Goal: Task Accomplishment & Management: Use online tool/utility

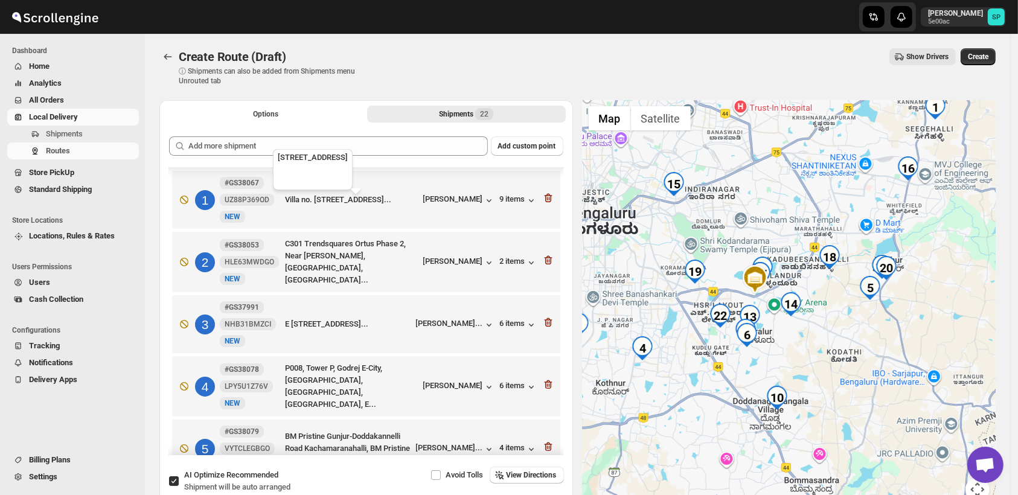
scroll to position [536, 0]
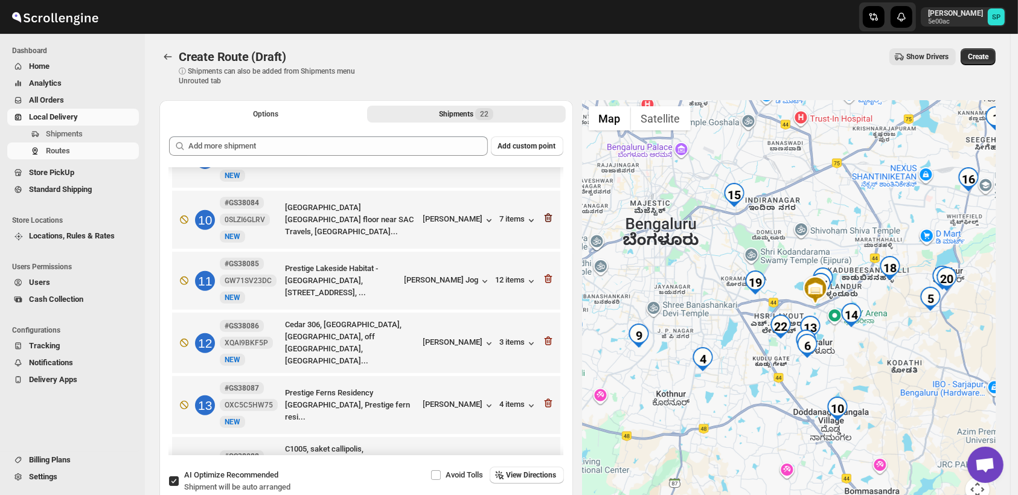
click at [547, 217] on icon "button" at bounding box center [547, 219] width 1 height 4
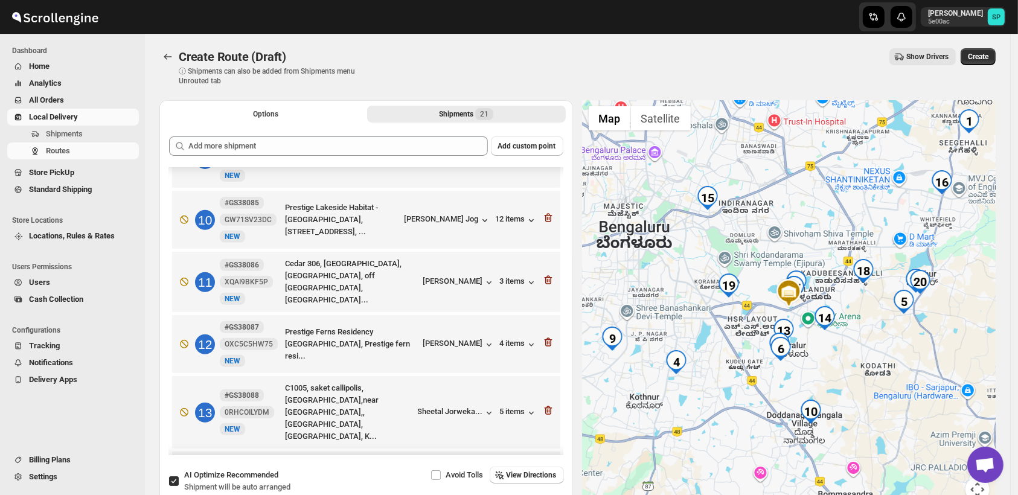
click at [547, 217] on icon "button" at bounding box center [547, 219] width 1 height 4
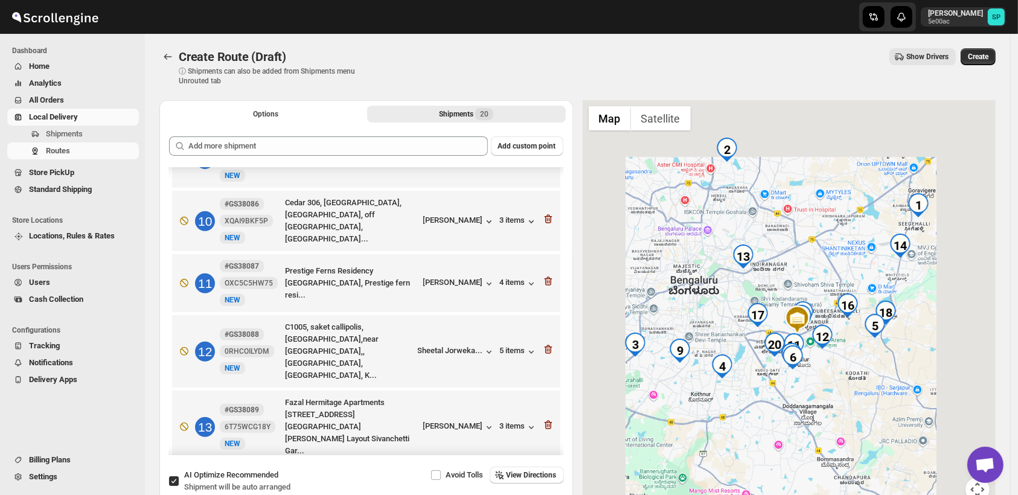
click at [547, 218] on icon "button" at bounding box center [547, 220] width 1 height 4
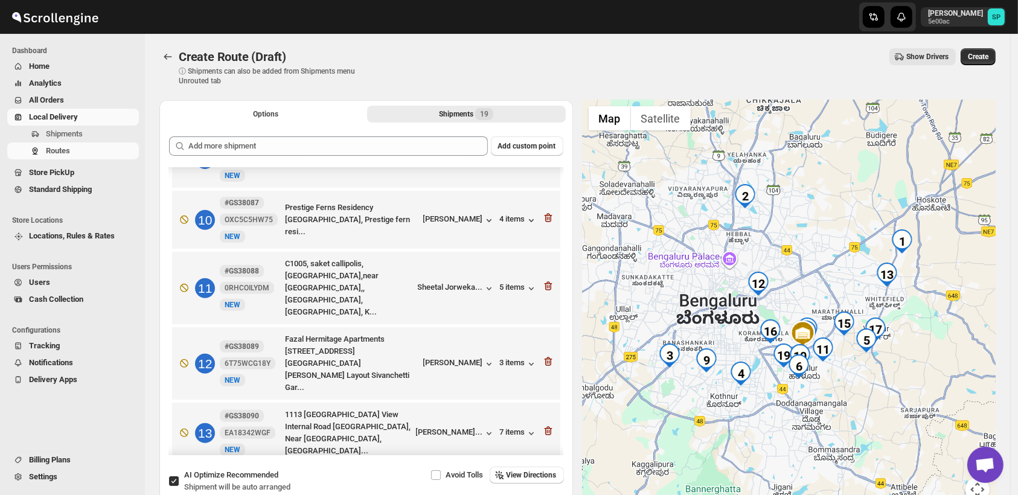
click at [547, 217] on icon "button" at bounding box center [547, 219] width 1 height 4
click at [547, 285] on icon "button" at bounding box center [547, 287] width 1 height 4
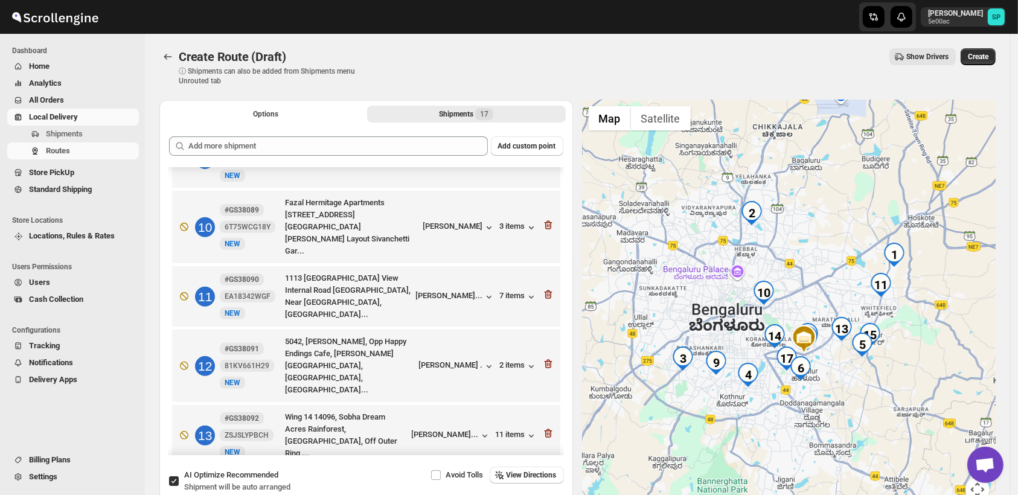
click at [547, 224] on icon "button" at bounding box center [547, 226] width 1 height 4
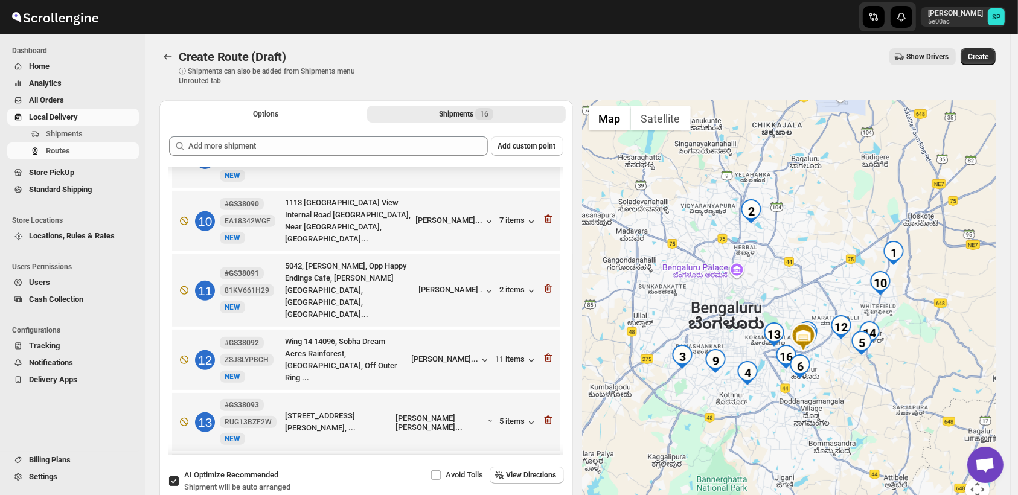
click at [547, 218] on icon "button" at bounding box center [547, 220] width 1 height 4
click at [547, 287] on icon "button" at bounding box center [547, 289] width 1 height 4
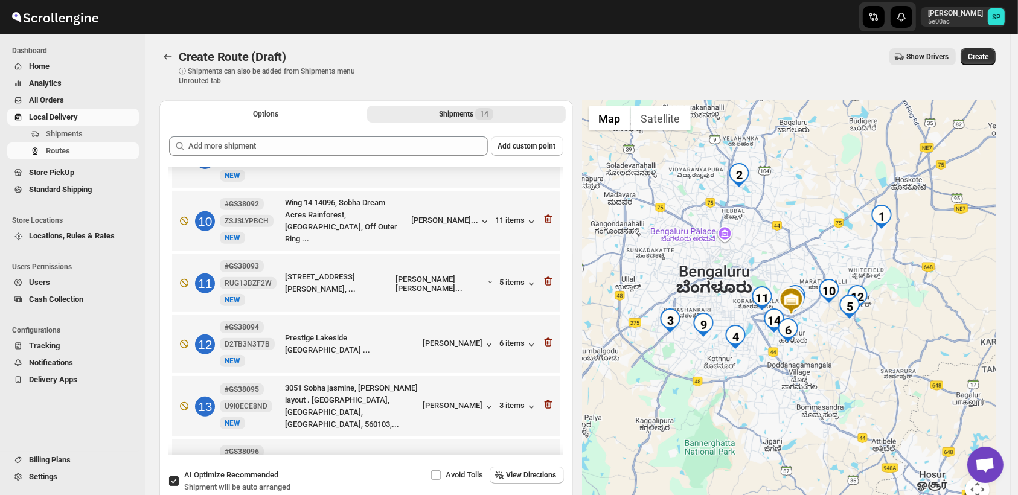
click at [547, 218] on icon "button" at bounding box center [547, 220] width 1 height 4
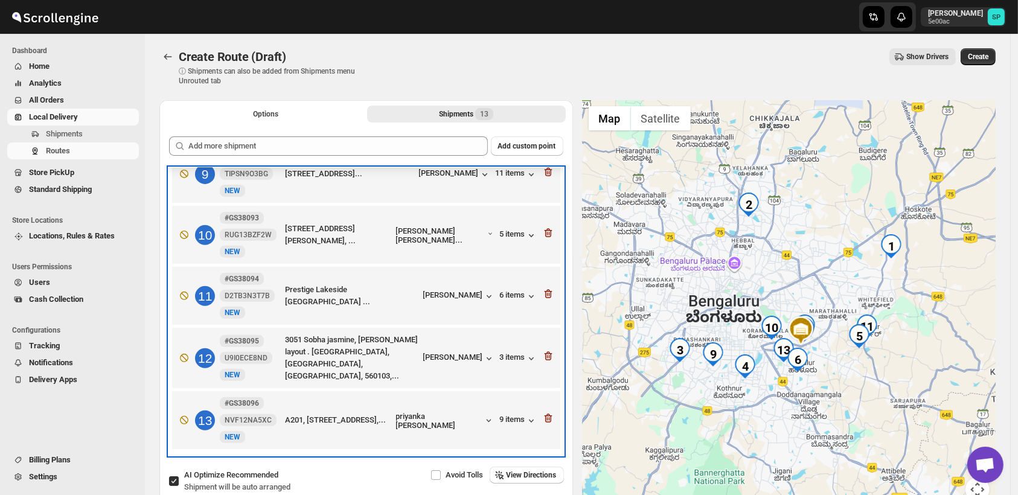
scroll to position [517, 0]
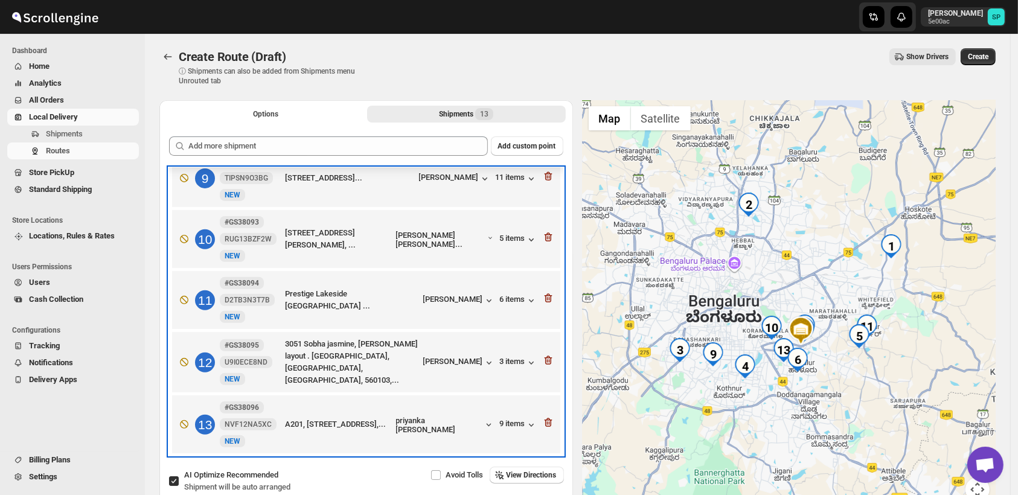
click at [543, 215] on div "10 #GS38093 RUG13BZF2W [STREET_ADDRESS][PERSON_NAME], ... [PERSON_NAME] Ra... 5…" at bounding box center [363, 236] width 381 height 51
click at [544, 215] on div "10 #GS38093 RUG13BZF2W [STREET_ADDRESS][PERSON_NAME], ... [PERSON_NAME] Ra... 5…" at bounding box center [363, 236] width 381 height 51
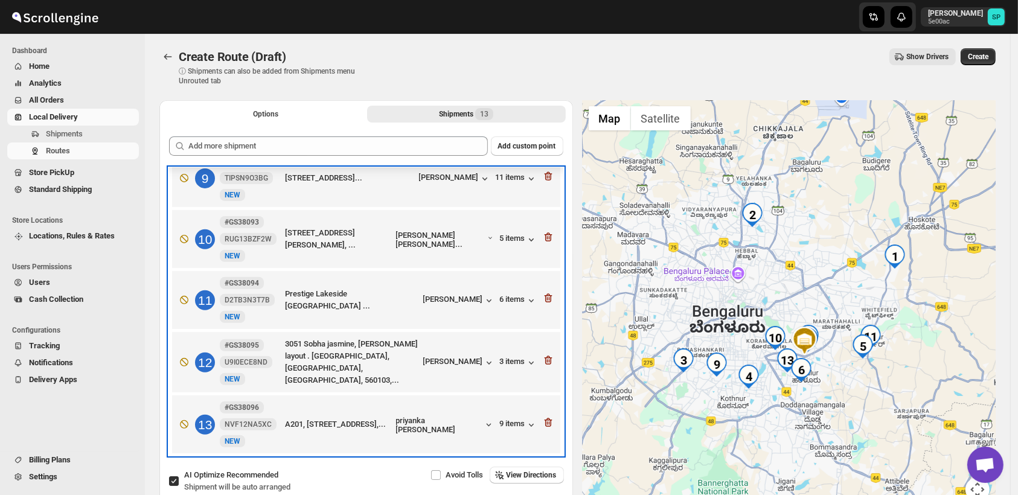
click at [544, 215] on div "10 #GS38093 RUG13BZF2W [STREET_ADDRESS][PERSON_NAME], ... [PERSON_NAME] Ra... 5…" at bounding box center [363, 236] width 381 height 51
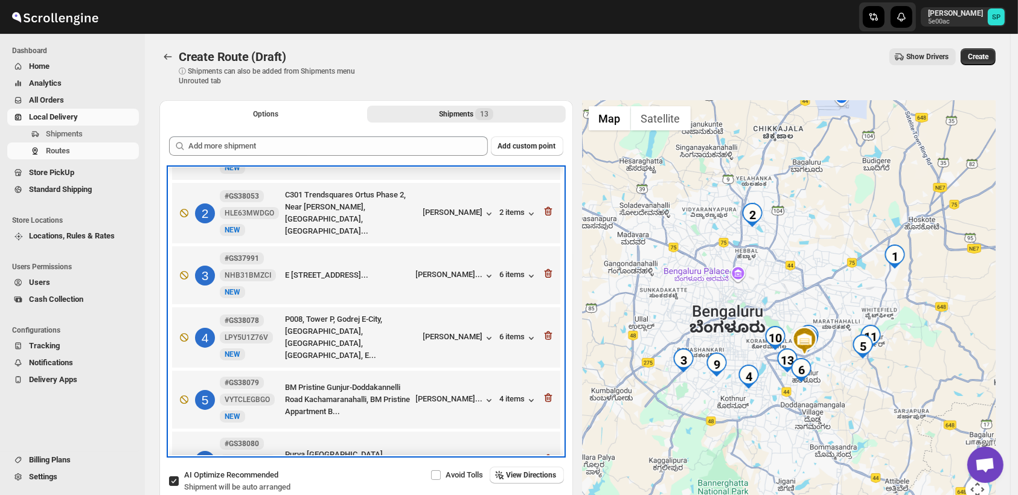
scroll to position [0, 0]
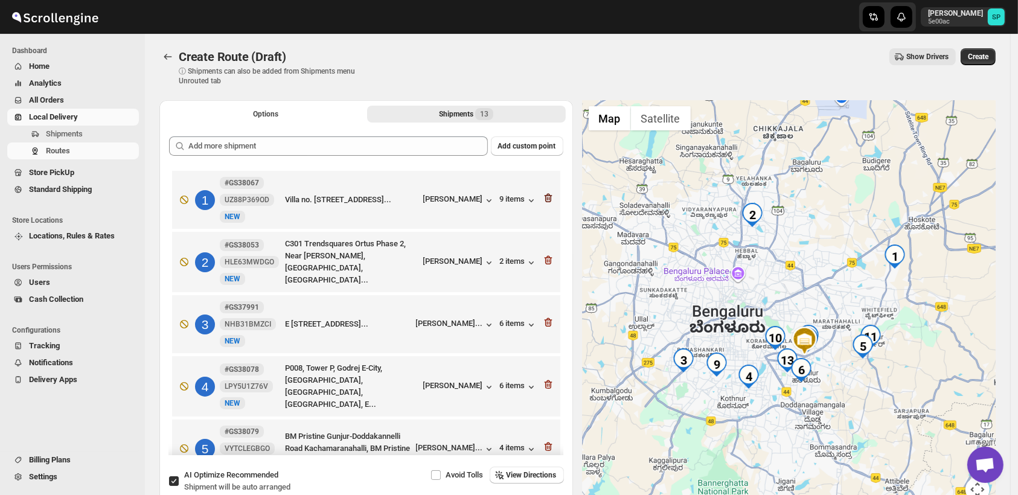
click at [545, 202] on icon "button" at bounding box center [548, 198] width 8 height 9
click at [545, 256] on icon "button" at bounding box center [548, 260] width 8 height 9
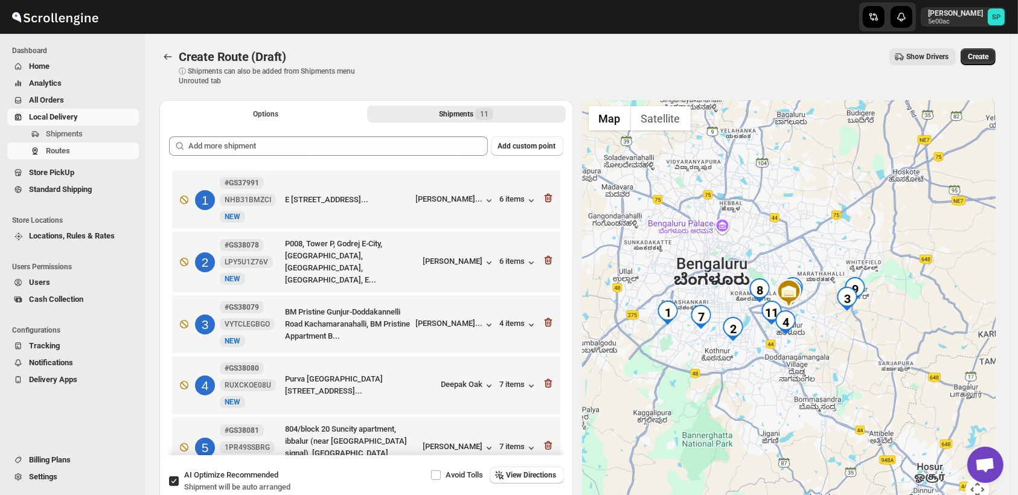
click at [545, 202] on icon "button" at bounding box center [548, 198] width 8 height 9
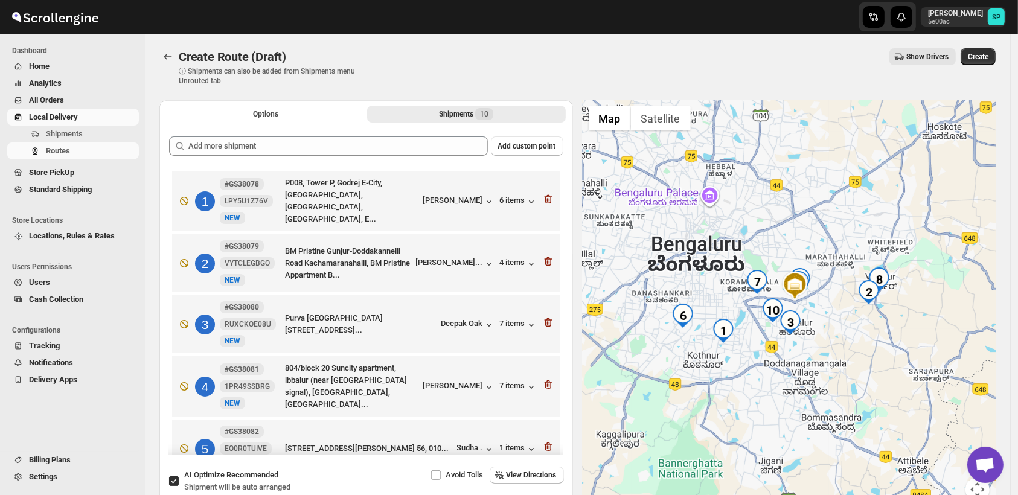
click at [545, 202] on icon "button" at bounding box center [548, 199] width 8 height 9
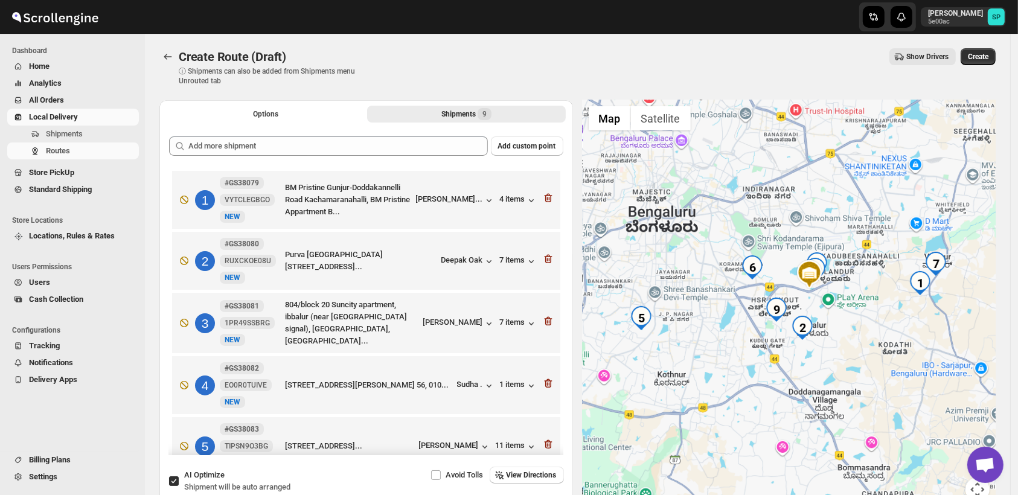
click at [545, 202] on icon "button" at bounding box center [548, 198] width 8 height 9
click at [545, 255] on icon "button" at bounding box center [548, 259] width 8 height 9
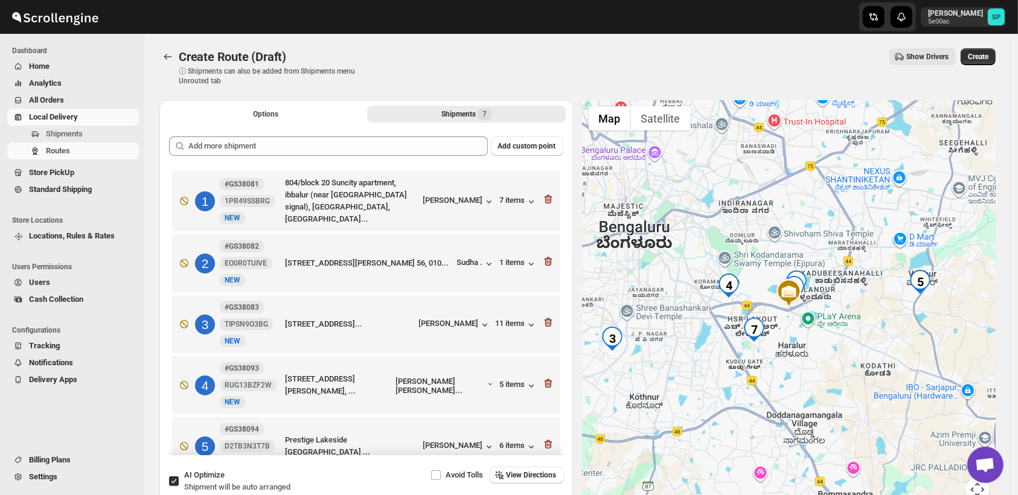
click at [545, 202] on icon "button" at bounding box center [548, 199] width 8 height 9
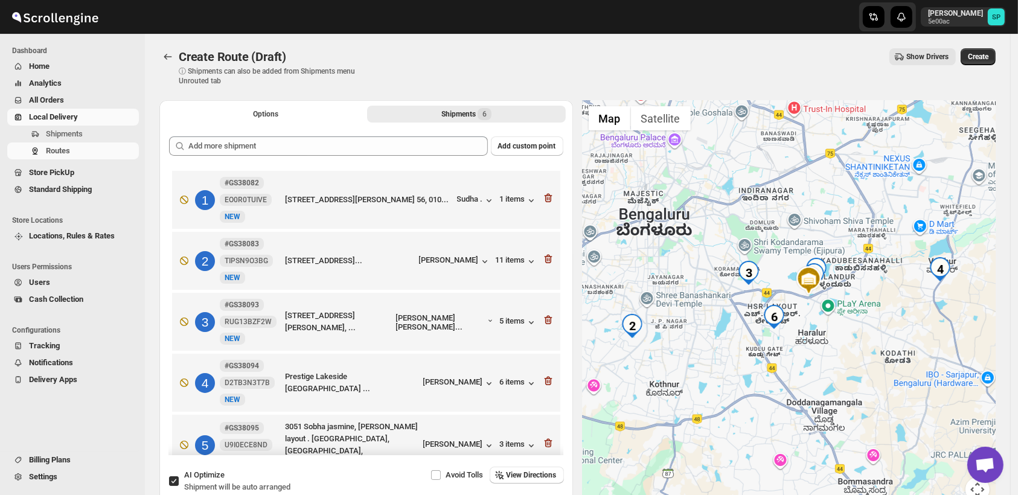
click at [545, 202] on icon "button" at bounding box center [548, 198] width 8 height 9
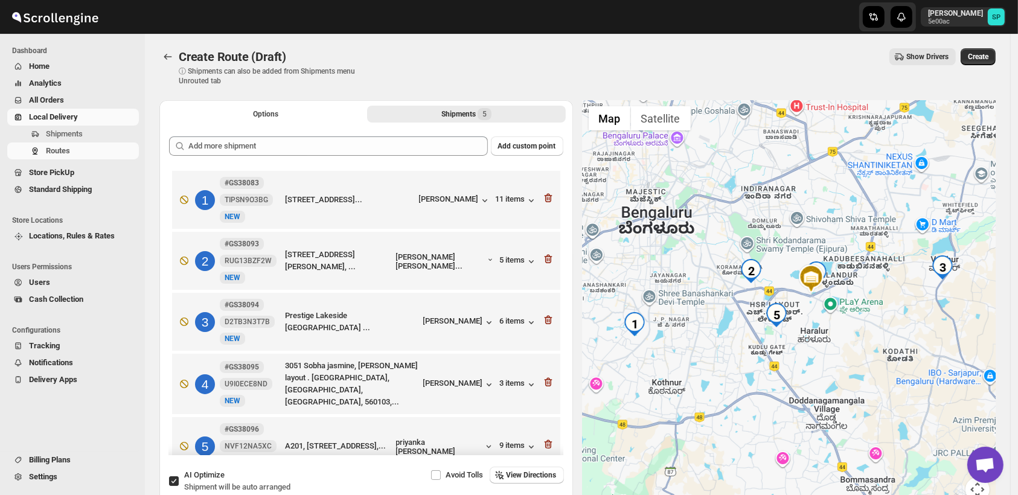
click at [545, 202] on icon "button" at bounding box center [548, 198] width 8 height 9
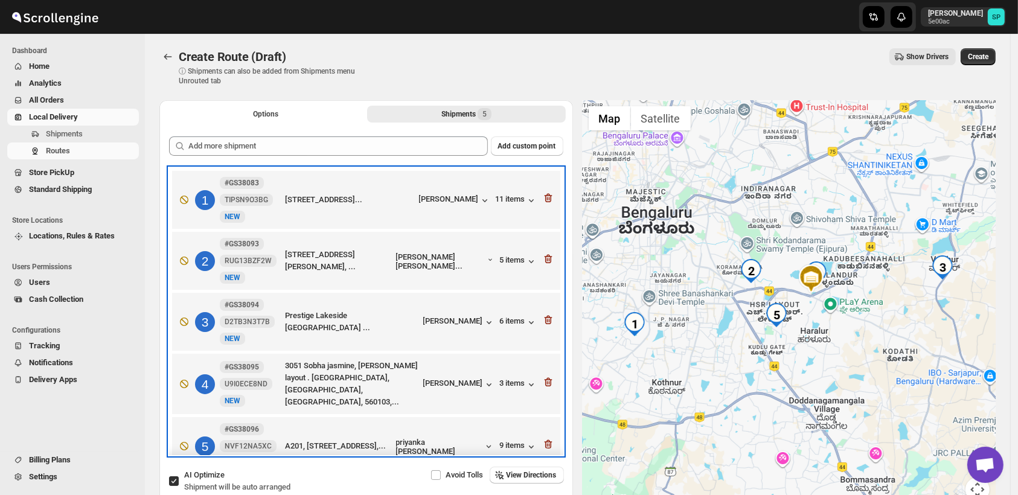
click at [545, 233] on div "2 #GS38093 RUG13BZF2W [STREET_ADDRESS][PERSON_NAME], ... [PERSON_NAME] Ra... 5 …" at bounding box center [363, 258] width 381 height 51
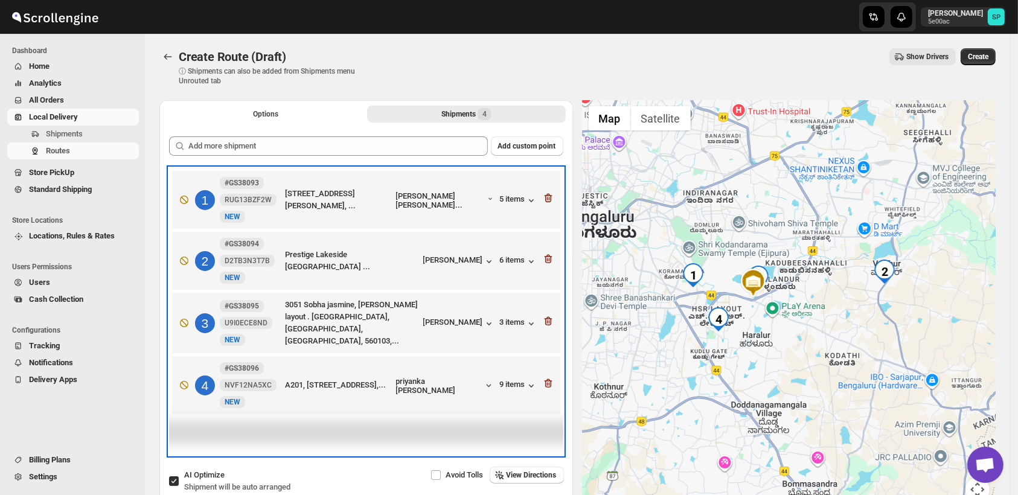
click at [545, 202] on div "1 #GS38093 RUG13BZF2W [STREET_ADDRESS][PERSON_NAME], ... [PERSON_NAME] Ra... 5 …" at bounding box center [363, 197] width 381 height 51
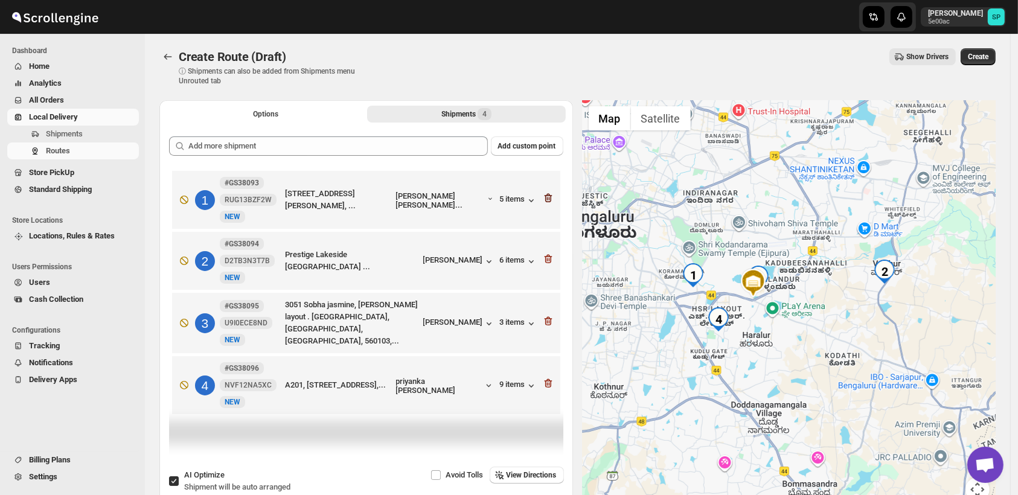
click at [551, 194] on icon "button" at bounding box center [548, 198] width 12 height 12
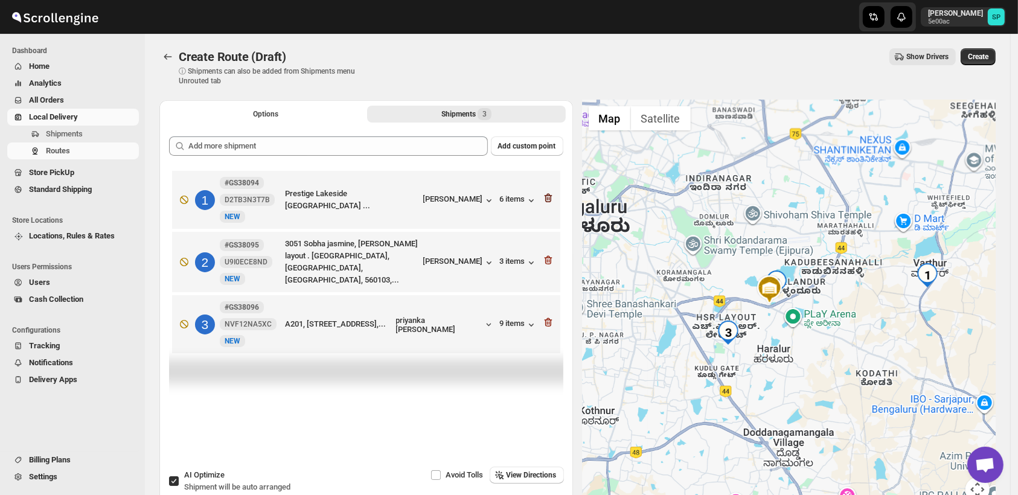
click at [552, 194] on icon "button" at bounding box center [548, 198] width 12 height 12
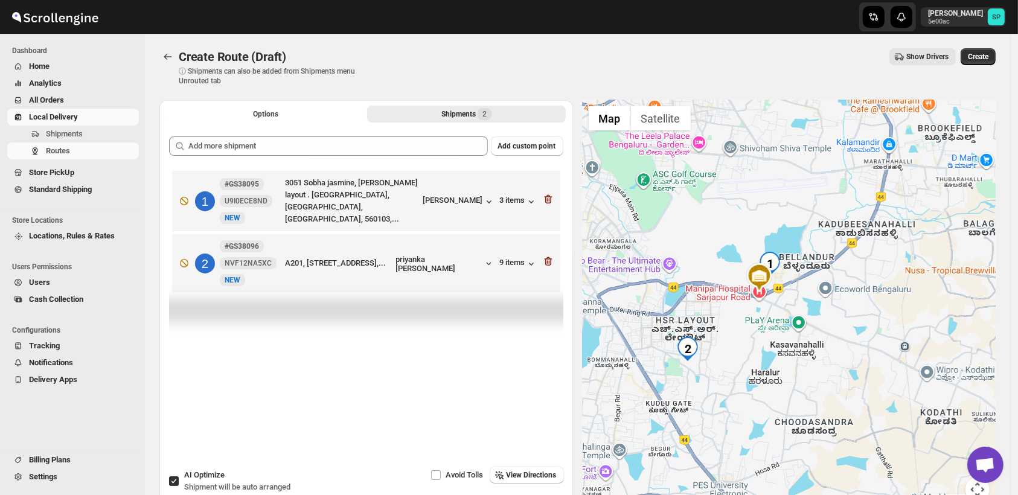
click at [552, 194] on icon "button" at bounding box center [548, 199] width 12 height 12
click at [553, 255] on icon "button" at bounding box center [548, 261] width 12 height 12
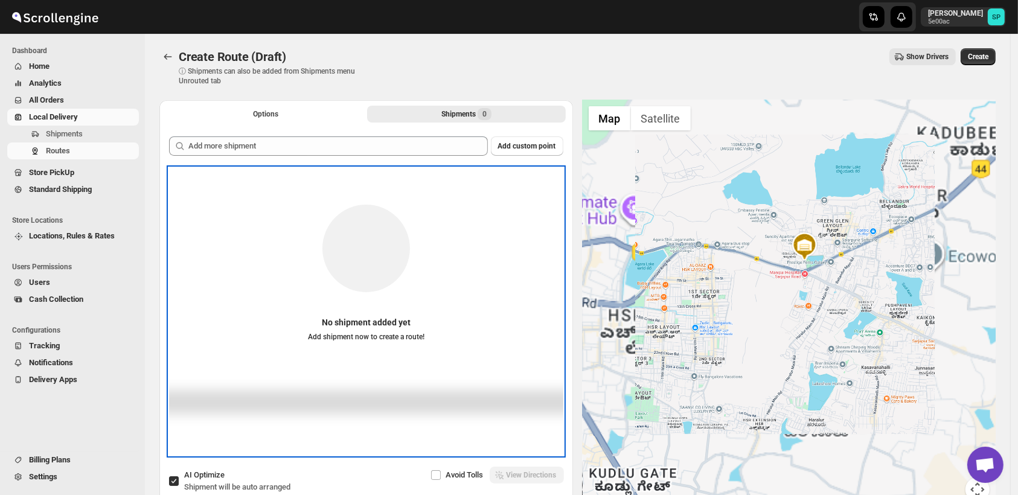
click at [553, 194] on div "No shipment added yet Add shipment now to create a route!" at bounding box center [366, 266] width 394 height 172
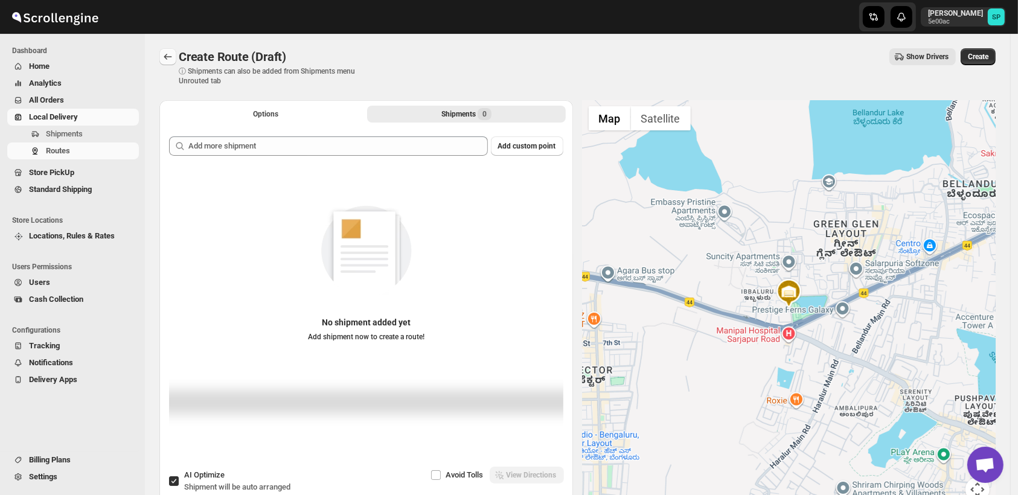
click at [172, 60] on icon "Routes" at bounding box center [168, 57] width 12 height 12
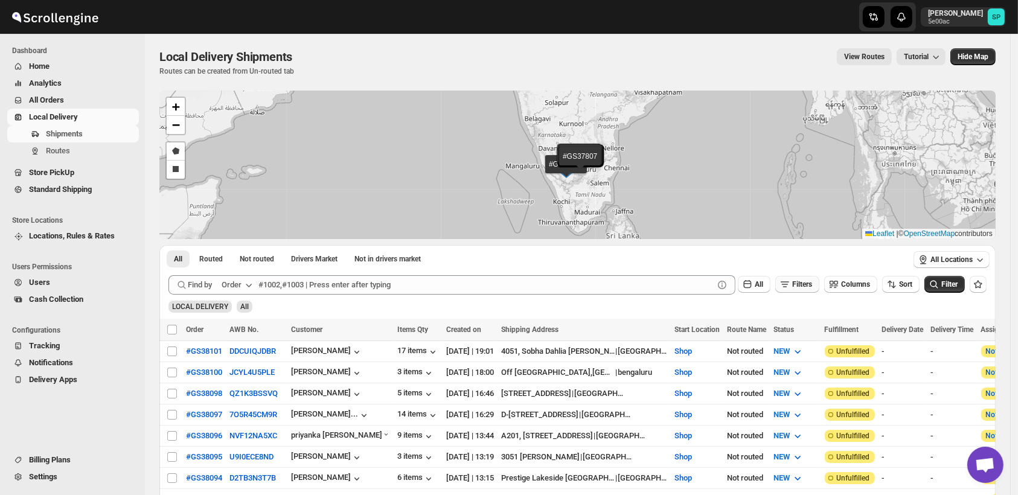
click at [802, 283] on span "Filters" at bounding box center [802, 284] width 20 height 8
click at [787, 336] on icon "button" at bounding box center [786, 332] width 12 height 12
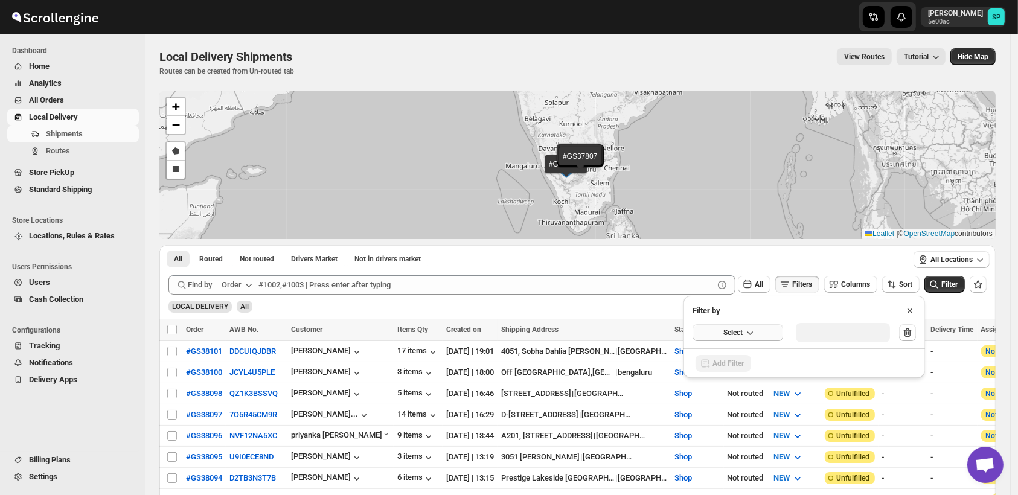
click at [739, 337] on button "Select" at bounding box center [738, 332] width 91 height 17
click at [744, 447] on div "Fulfillment Status" at bounding box center [730, 444] width 60 height 12
click at [829, 327] on div "Select value" at bounding box center [833, 332] width 60 height 10
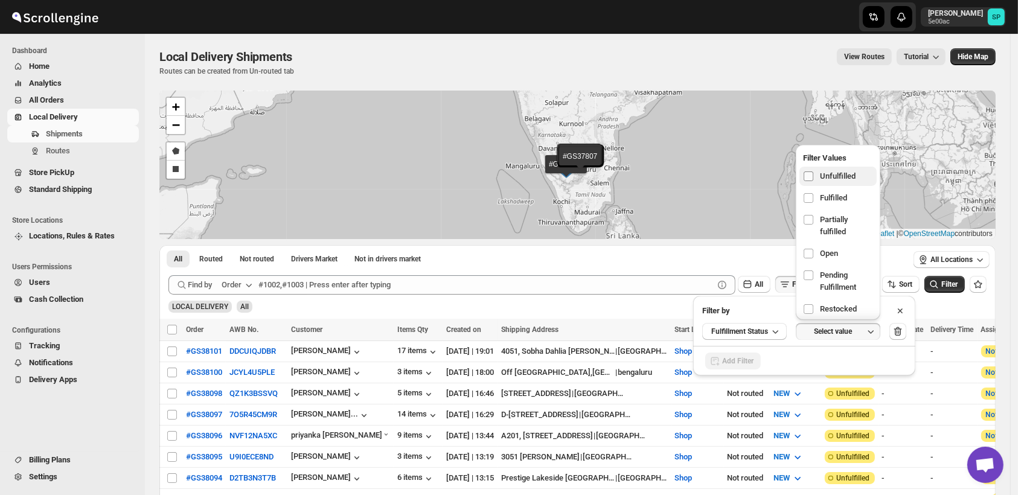
click at [816, 182] on label at bounding box center [811, 176] width 16 height 16
click at [813, 181] on input "checkbox" at bounding box center [809, 177] width 10 height 10
checkbox input "true"
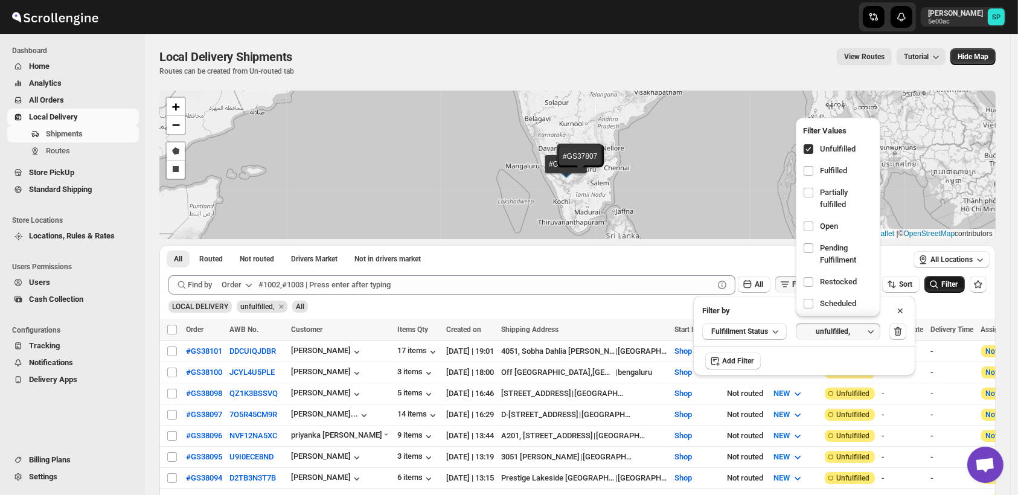
click at [940, 283] on icon "submit" at bounding box center [934, 284] width 12 height 12
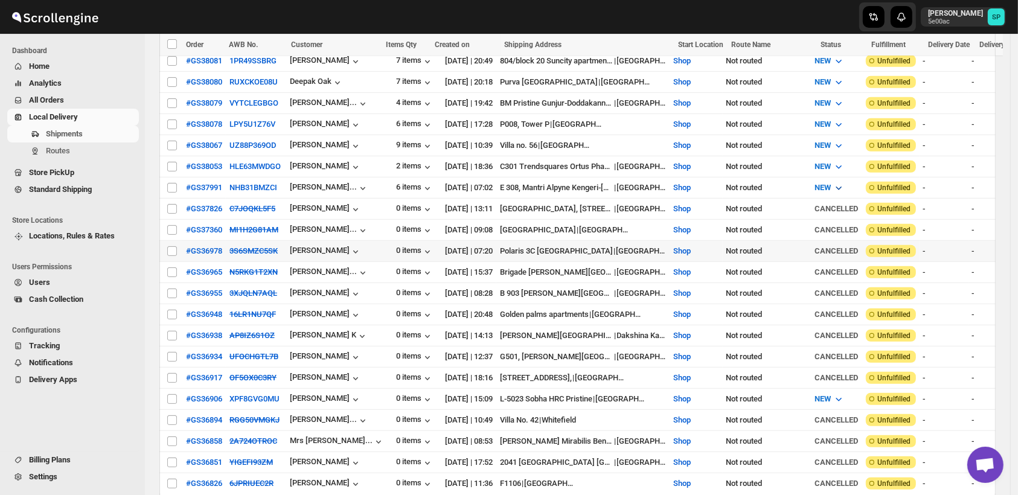
scroll to position [536, 0]
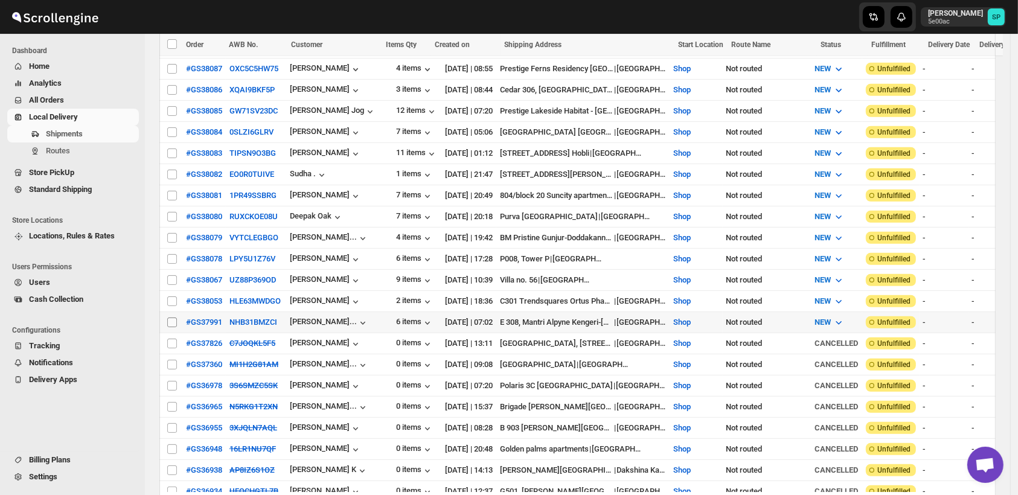
click at [173, 318] on input "Select shipment" at bounding box center [172, 323] width 10 height 10
checkbox input "true"
click at [173, 296] on span at bounding box center [172, 301] width 11 height 11
click at [173, 297] on input "Select shipment" at bounding box center [172, 302] width 10 height 10
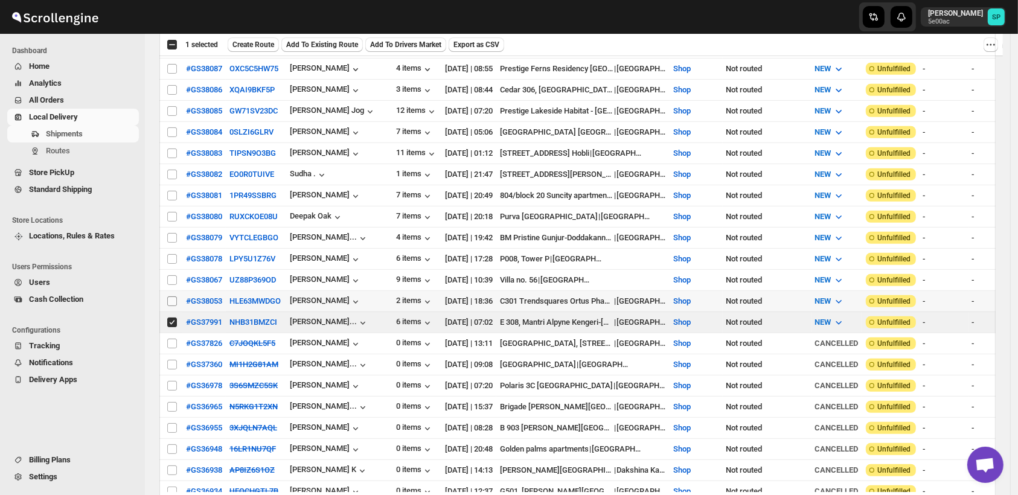
click at [175, 297] on input "Select shipment" at bounding box center [172, 302] width 10 height 10
checkbox input "true"
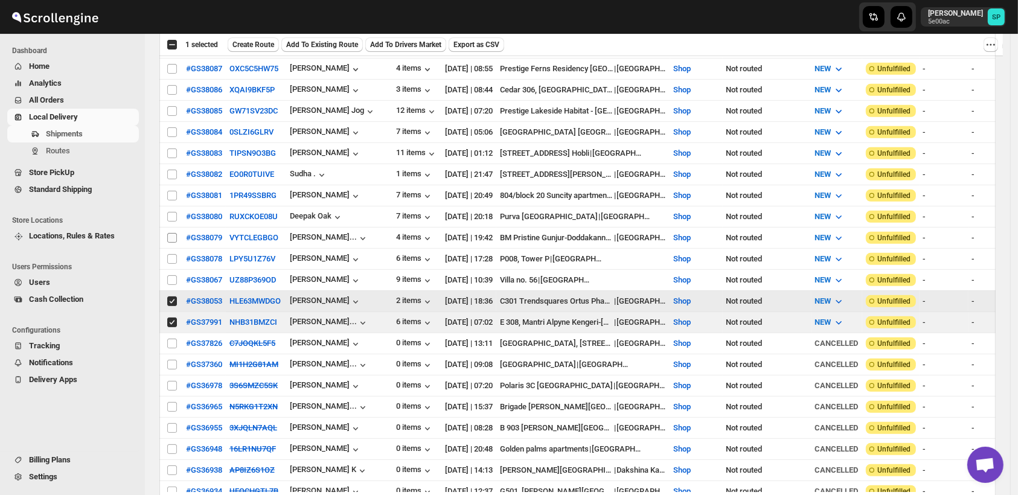
click at [173, 275] on input "Select shipment" at bounding box center [172, 280] width 10 height 10
checkbox input "true"
click at [173, 254] on input "Select shipment" at bounding box center [172, 259] width 10 height 10
checkbox input "true"
click at [172, 233] on input "Select shipment" at bounding box center [172, 238] width 10 height 10
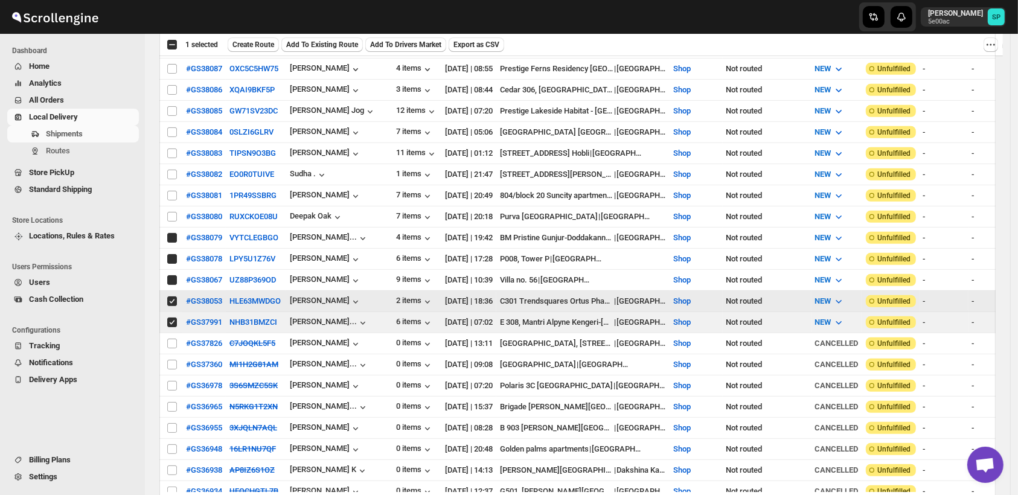
checkbox input "true"
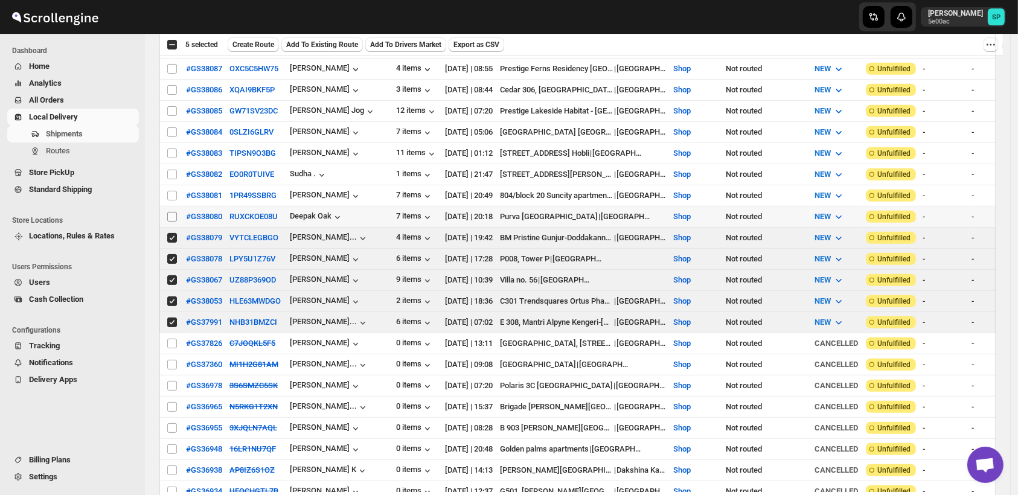
click at [175, 212] on input "Select shipment" at bounding box center [172, 217] width 10 height 10
checkbox input "true"
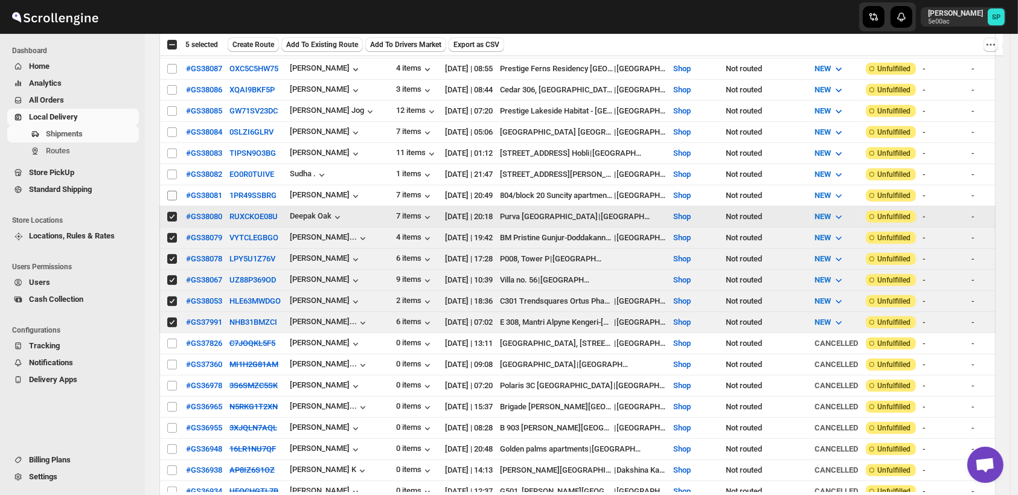
click at [174, 191] on input "Select shipment" at bounding box center [172, 196] width 10 height 10
checkbox input "true"
click at [172, 170] on input "Select shipment" at bounding box center [172, 175] width 10 height 10
checkbox input "true"
click at [172, 149] on input "Select shipment" at bounding box center [172, 154] width 10 height 10
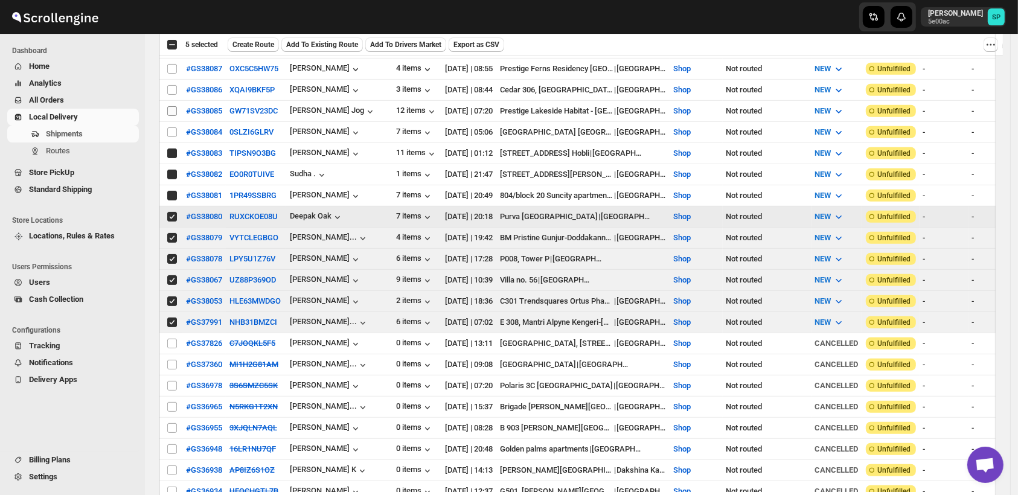
checkbox input "true"
click at [172, 127] on input "Select shipment" at bounding box center [172, 132] width 10 height 10
checkbox input "true"
click at [174, 106] on input "Select shipment" at bounding box center [172, 111] width 10 height 10
checkbox input "true"
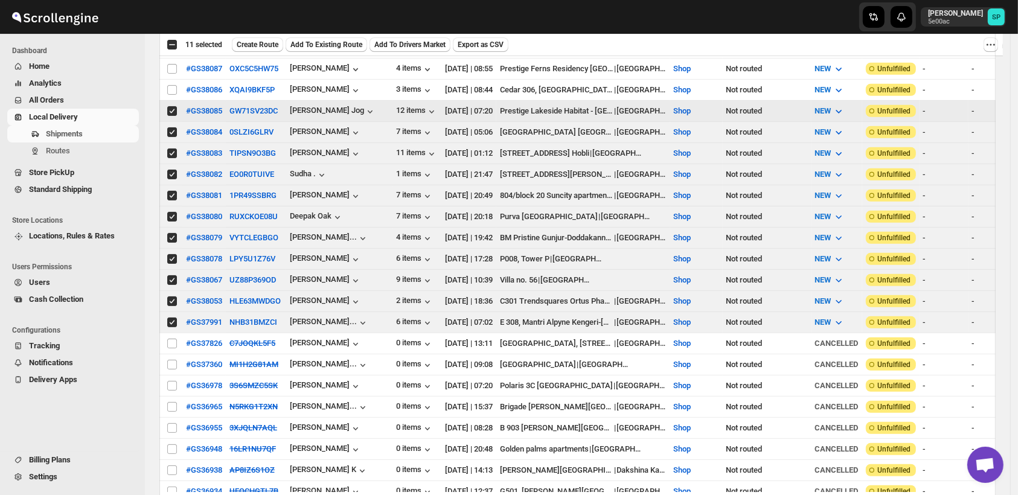
scroll to position [268, 0]
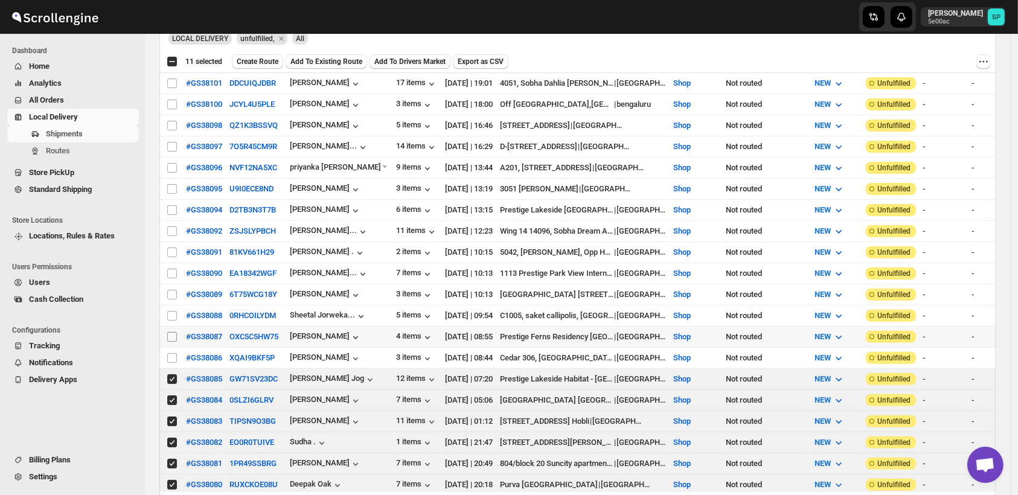
click at [173, 332] on input "Select shipment" at bounding box center [172, 337] width 10 height 10
checkbox input "true"
click at [173, 353] on input "Select shipment" at bounding box center [172, 358] width 10 height 10
checkbox input "true"
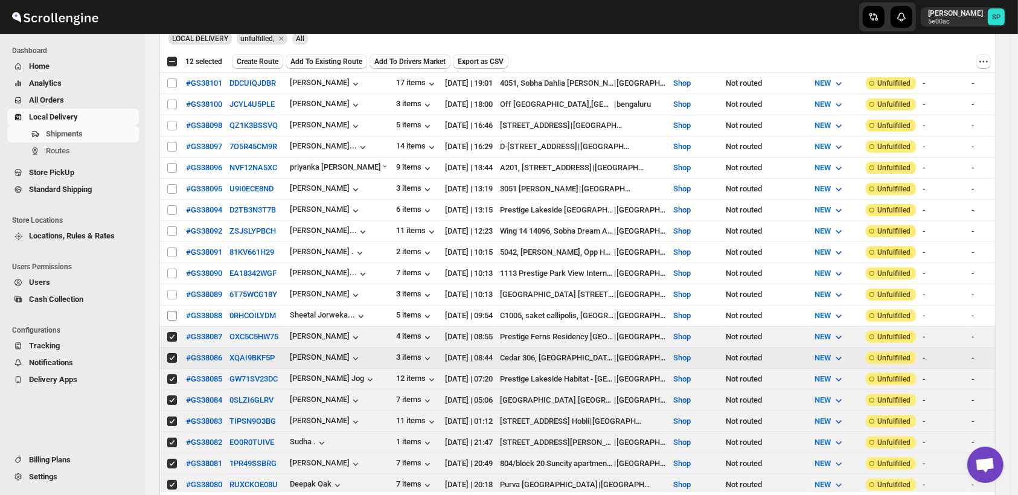
click at [173, 311] on input "Select shipment" at bounding box center [172, 316] width 10 height 10
checkbox input "true"
click at [173, 290] on input "Select shipment" at bounding box center [172, 295] width 10 height 10
checkbox input "true"
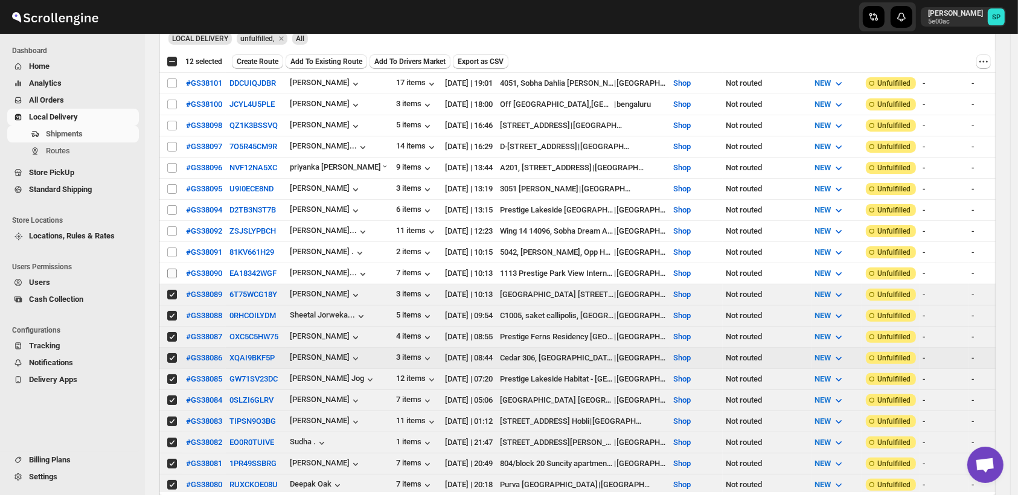
click at [173, 269] on input "Select shipment" at bounding box center [172, 274] width 10 height 10
checkbox input "true"
click at [173, 248] on input "Select shipment" at bounding box center [172, 253] width 10 height 10
checkbox input "true"
click at [170, 221] on td "Select shipment" at bounding box center [170, 231] width 23 height 21
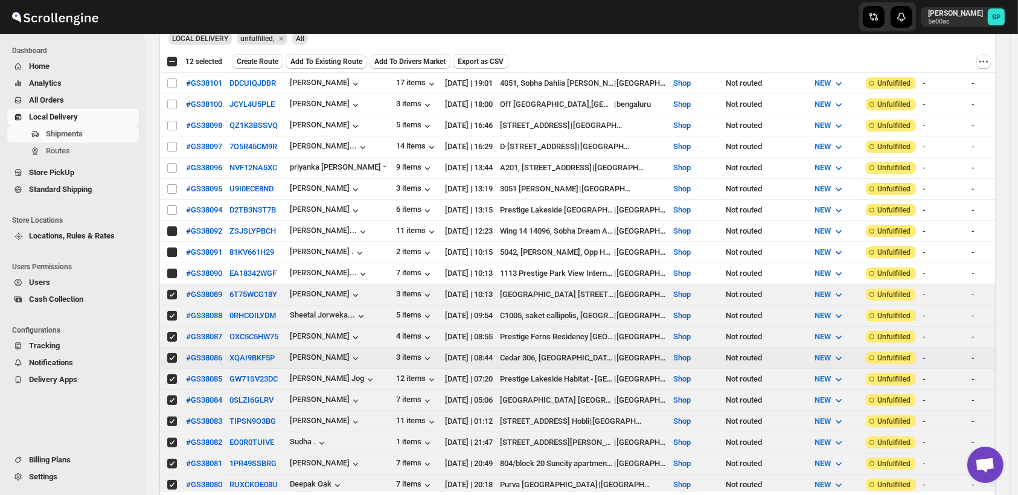
click at [174, 205] on input "Select shipment" at bounding box center [172, 210] width 10 height 10
checkbox input "true"
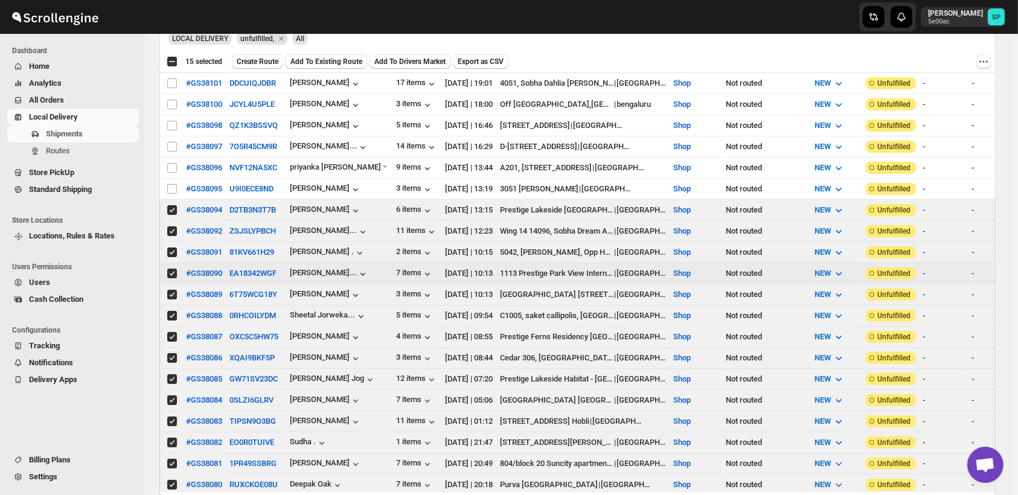
checkbox input "true"
click at [179, 172] on td "Select shipment" at bounding box center [170, 168] width 23 height 21
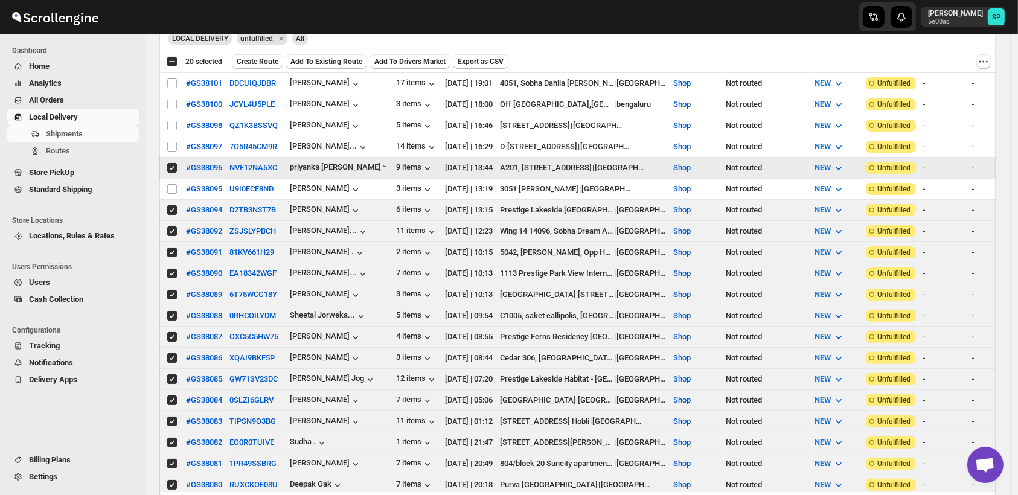
checkbox input "true"
click at [173, 184] on input "Select shipment" at bounding box center [172, 189] width 10 height 10
checkbox input "true"
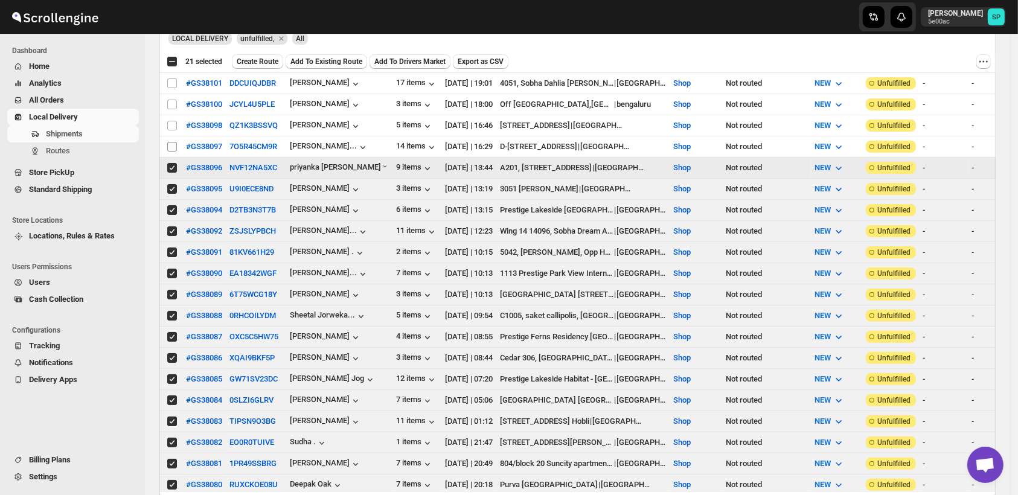
click at [169, 146] on input "Select shipment" at bounding box center [172, 147] width 10 height 10
checkbox input "true"
click at [170, 122] on input "Select shipment" at bounding box center [172, 126] width 10 height 10
checkbox input "true"
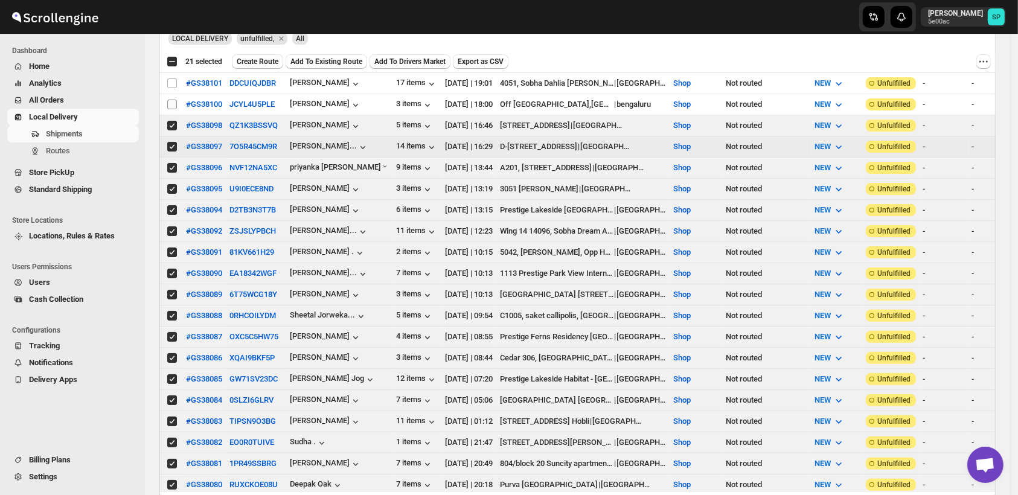
click at [172, 101] on input "Select shipment" at bounding box center [172, 105] width 10 height 10
checkbox input "true"
click at [172, 82] on input "Select shipment" at bounding box center [172, 84] width 10 height 10
checkbox input "true"
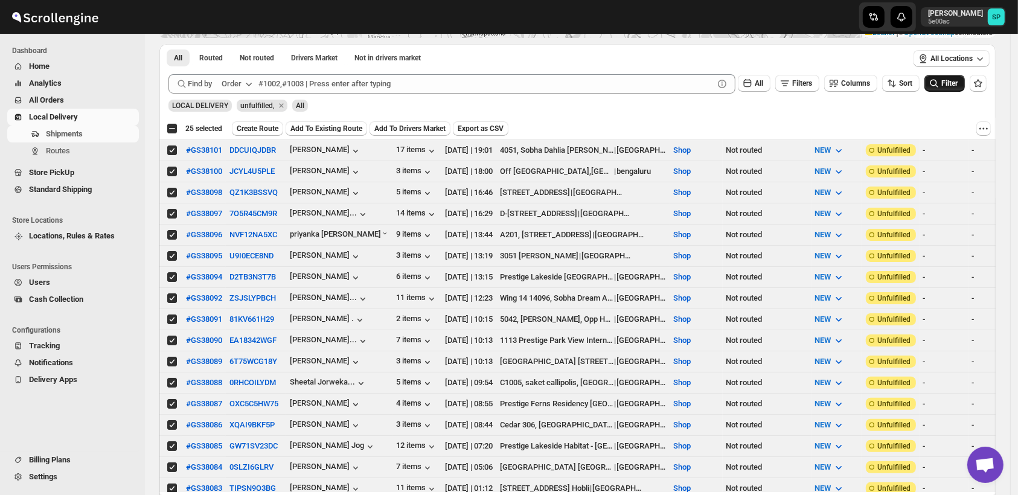
scroll to position [67, 0]
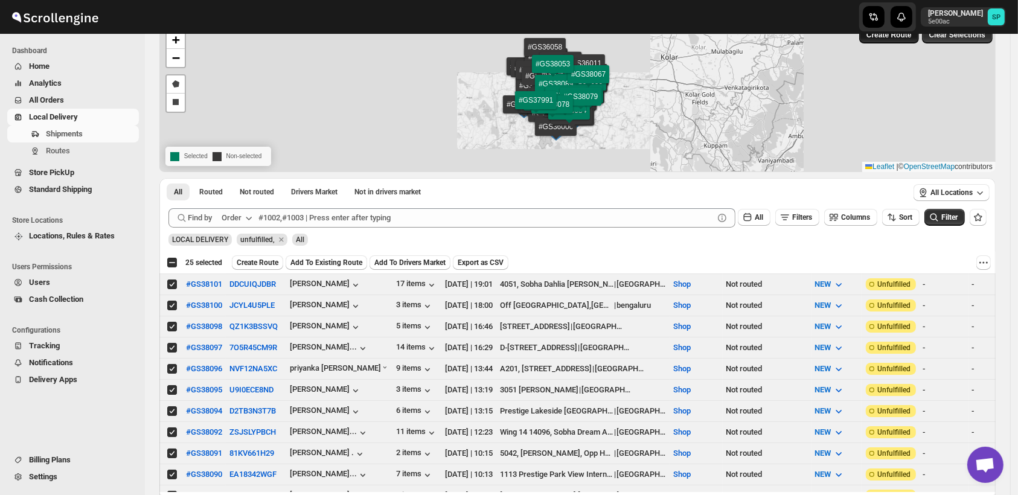
click at [889, 43] on button "Create Route" at bounding box center [889, 35] width 60 height 17
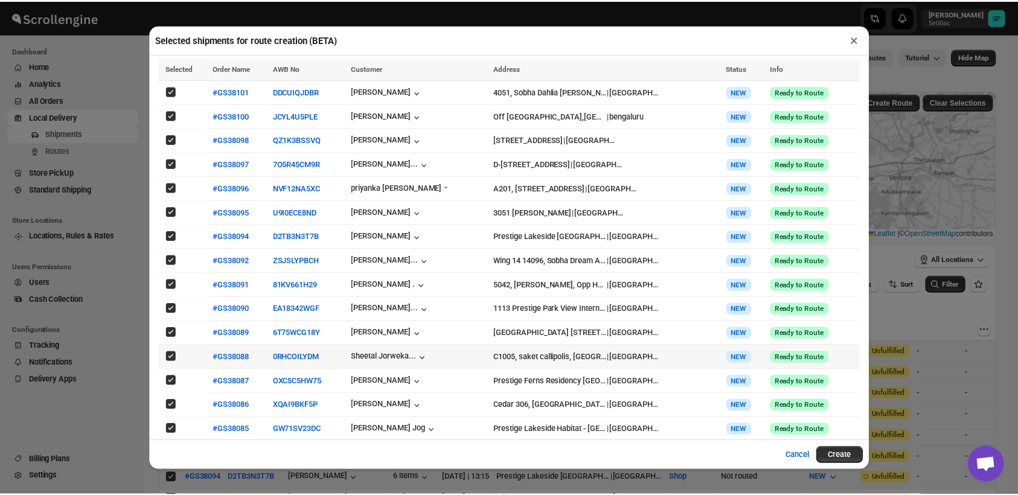
scroll to position [236, 0]
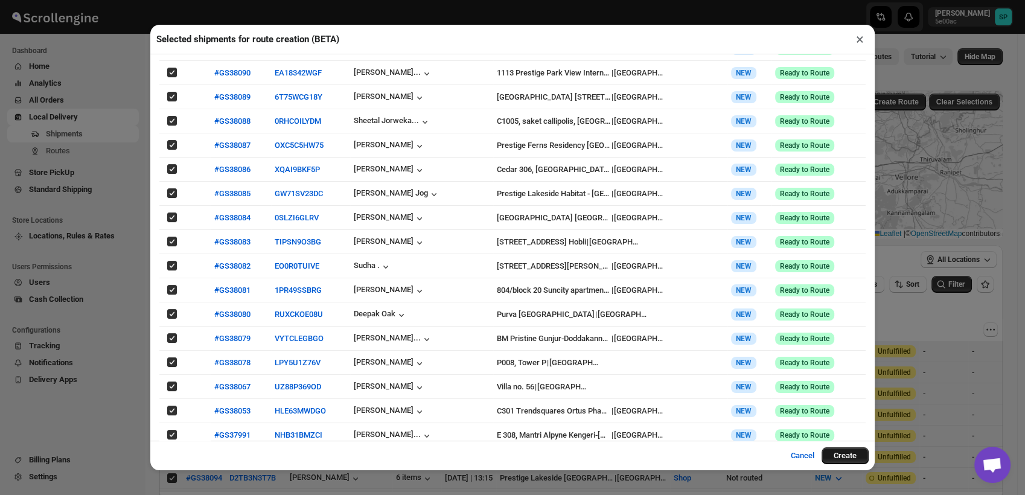
click at [845, 460] on button "Create" at bounding box center [845, 455] width 47 height 17
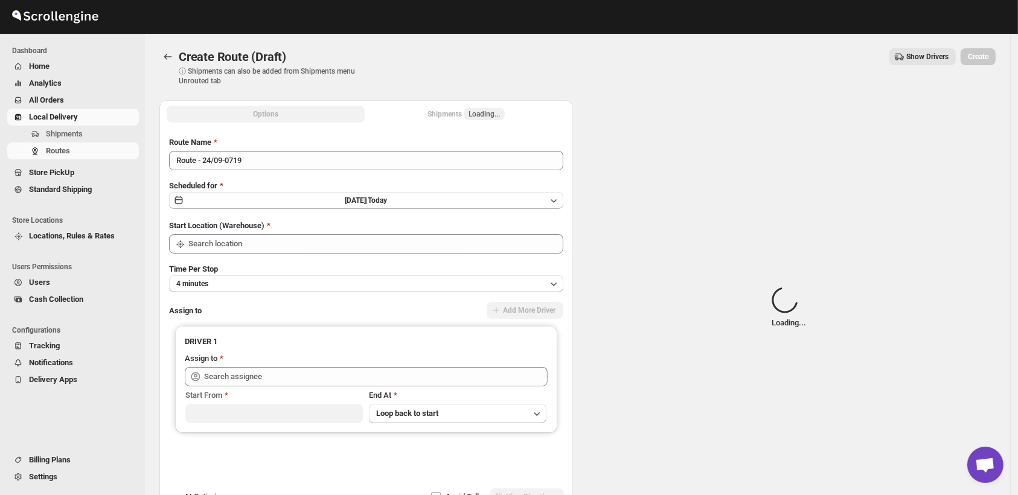
type input "Shop"
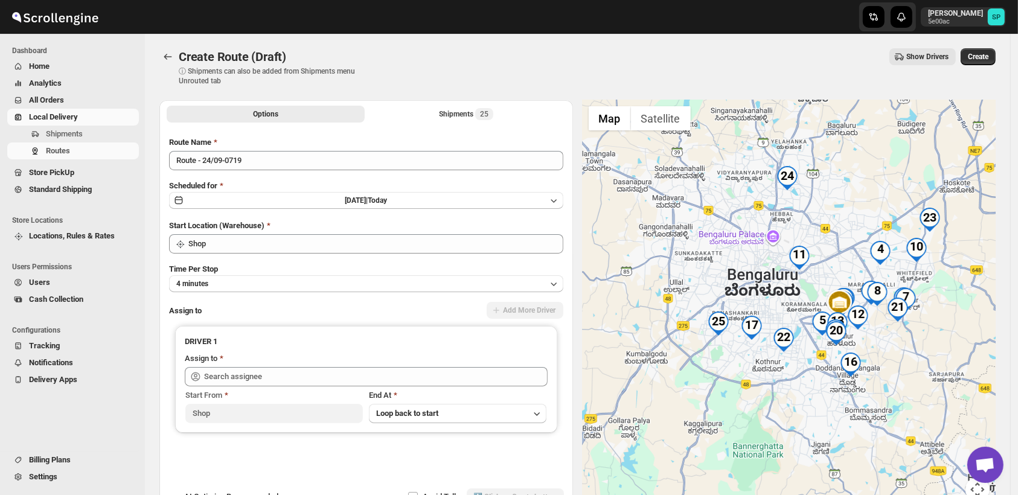
drag, startPoint x: 693, startPoint y: 400, endPoint x: 743, endPoint y: 411, distance: 51.9
click at [743, 411] on div at bounding box center [790, 308] width 414 height 416
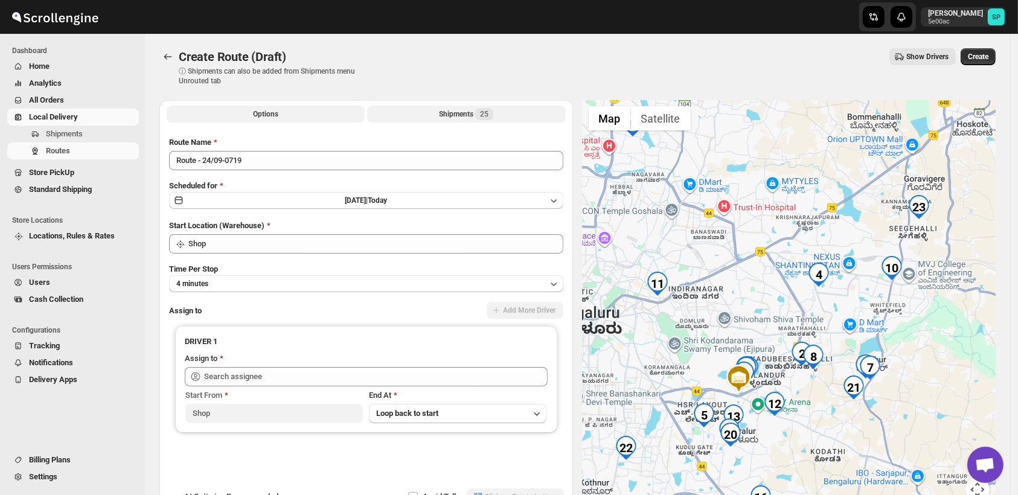
click at [461, 107] on button "Shipments 25" at bounding box center [466, 114] width 198 height 17
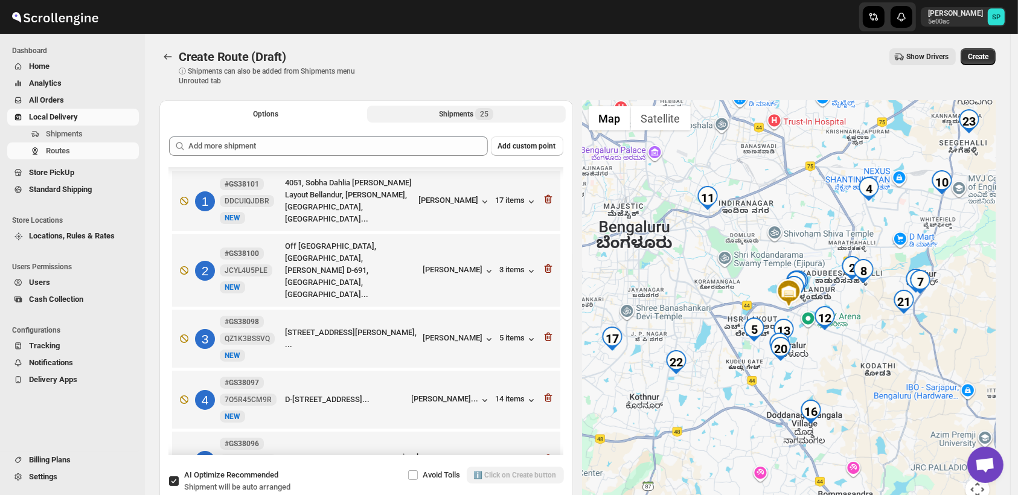
scroll to position [67, 0]
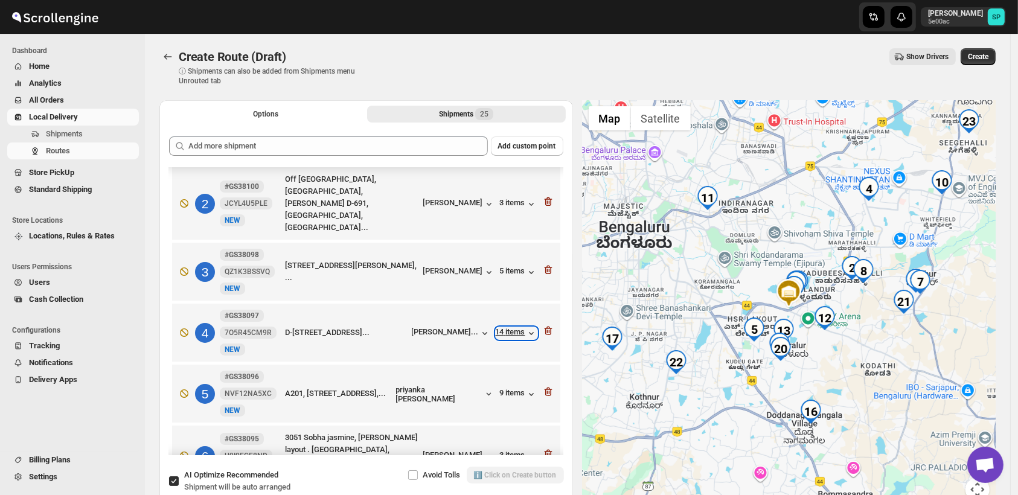
click at [512, 327] on div "14 items" at bounding box center [517, 333] width 42 height 12
click at [501, 327] on div "14 items" at bounding box center [517, 333] width 42 height 12
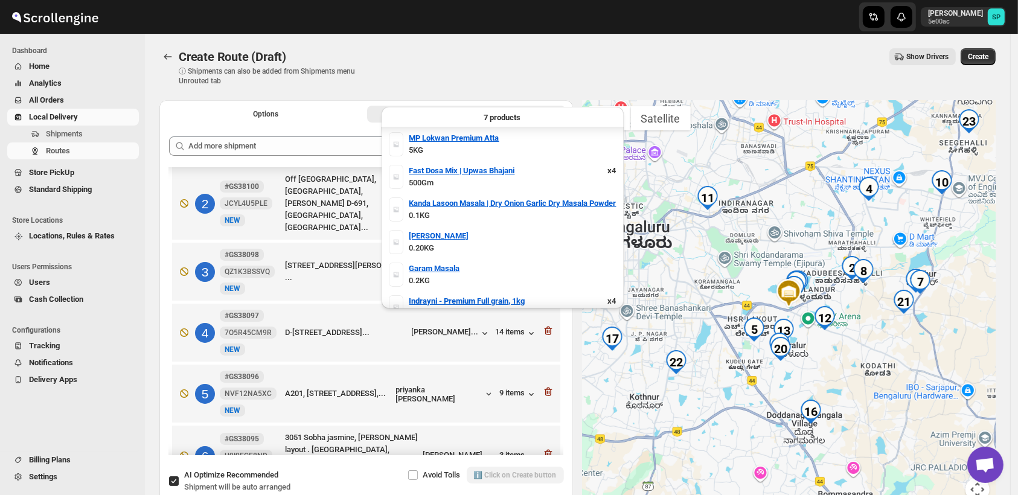
scroll to position [46, 0]
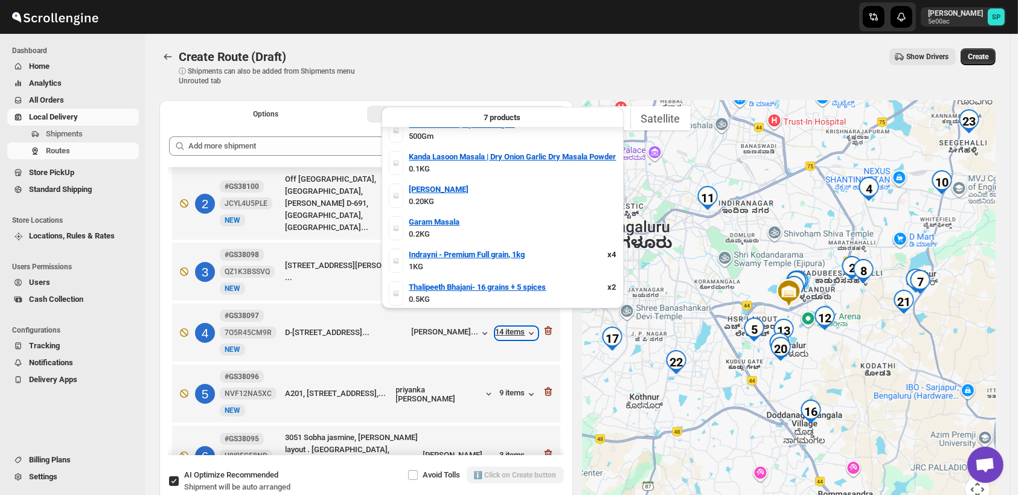
click at [507, 327] on div "14 items" at bounding box center [517, 333] width 42 height 12
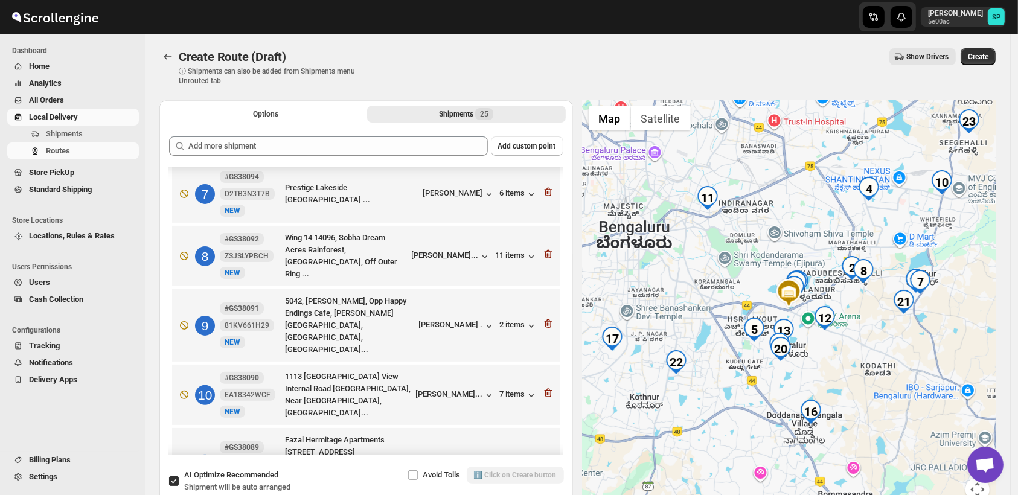
scroll to position [469, 0]
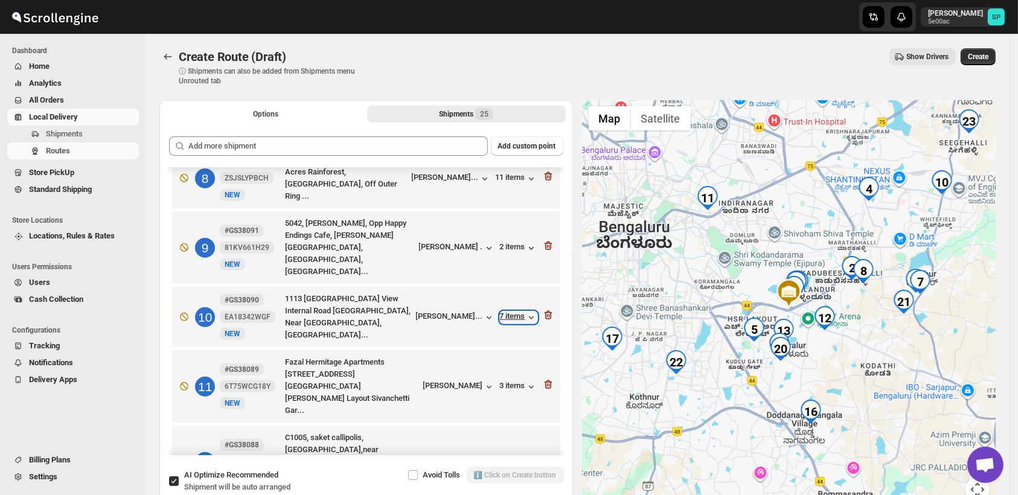
click at [510, 312] on div "7 items" at bounding box center [518, 318] width 37 height 12
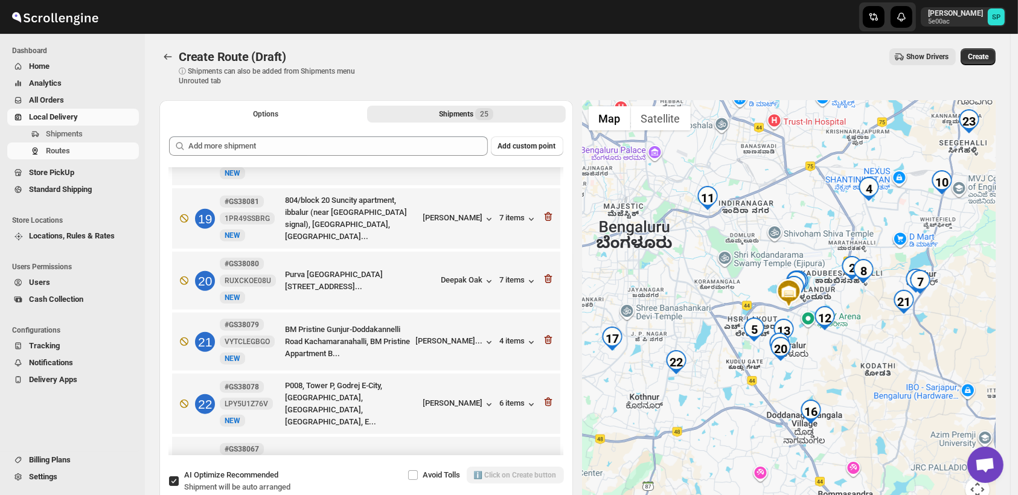
scroll to position [1208, 0]
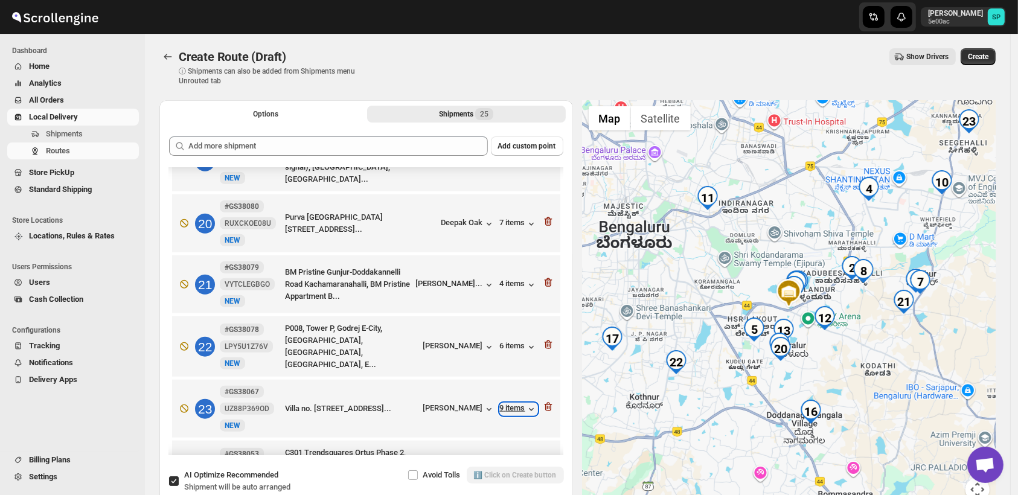
click at [525, 403] on icon "button" at bounding box center [531, 409] width 12 height 12
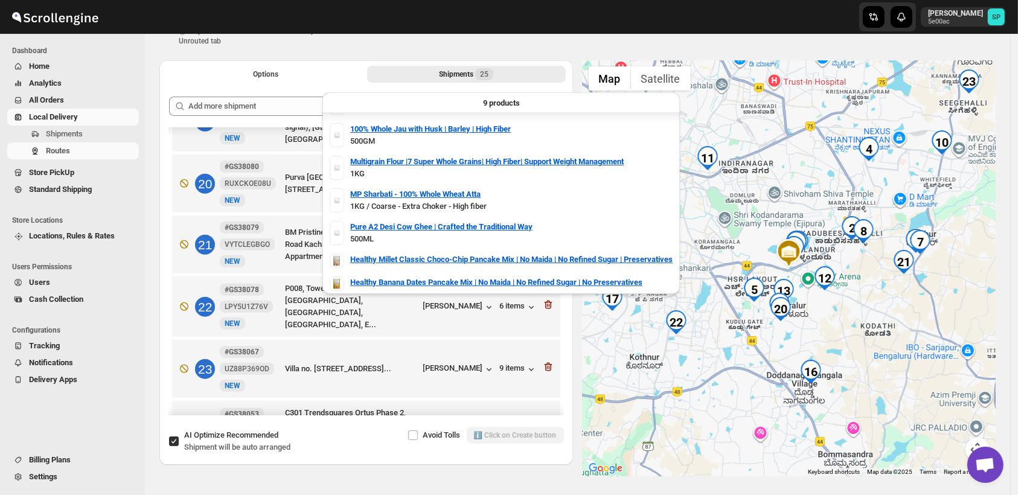
scroll to position [82, 0]
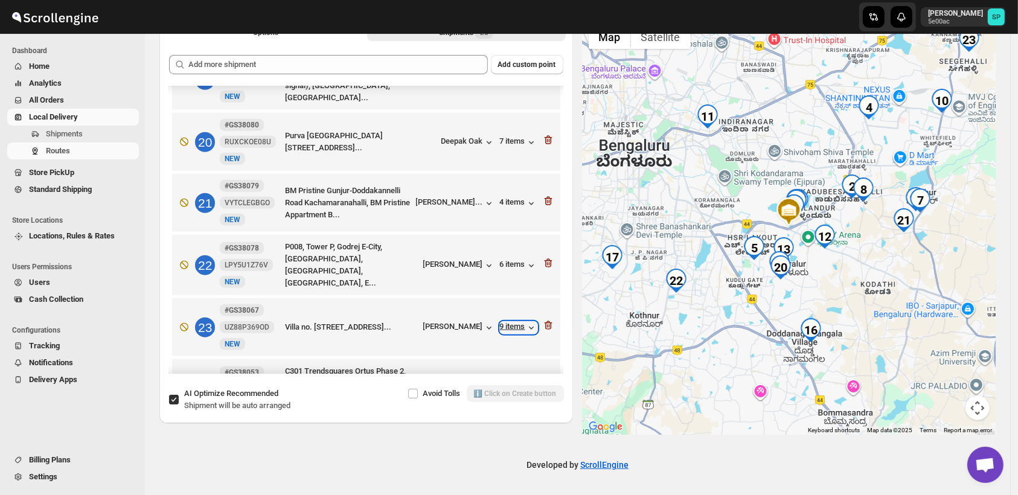
click at [504, 322] on div "9 items" at bounding box center [518, 328] width 37 height 12
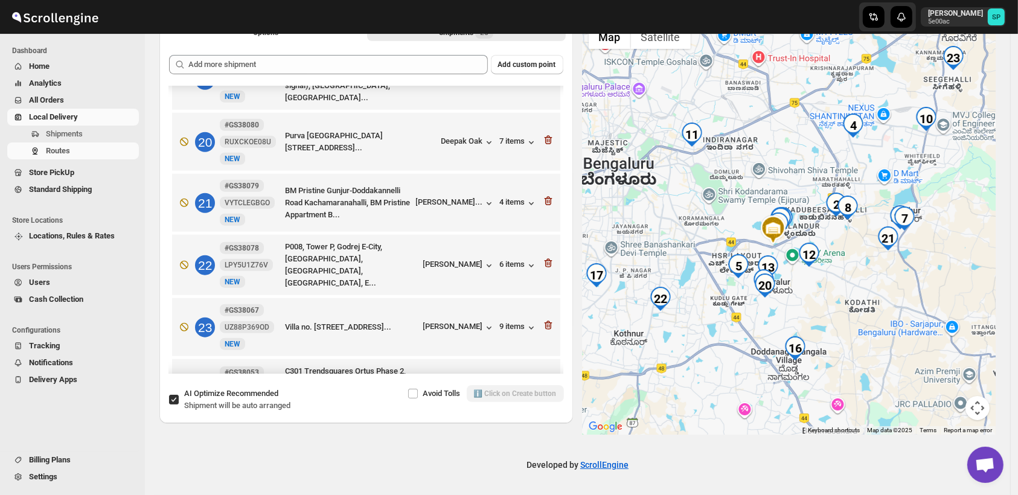
drag, startPoint x: 899, startPoint y: 280, endPoint x: 883, endPoint y: 300, distance: 25.4
click at [883, 300] on div at bounding box center [790, 227] width 414 height 416
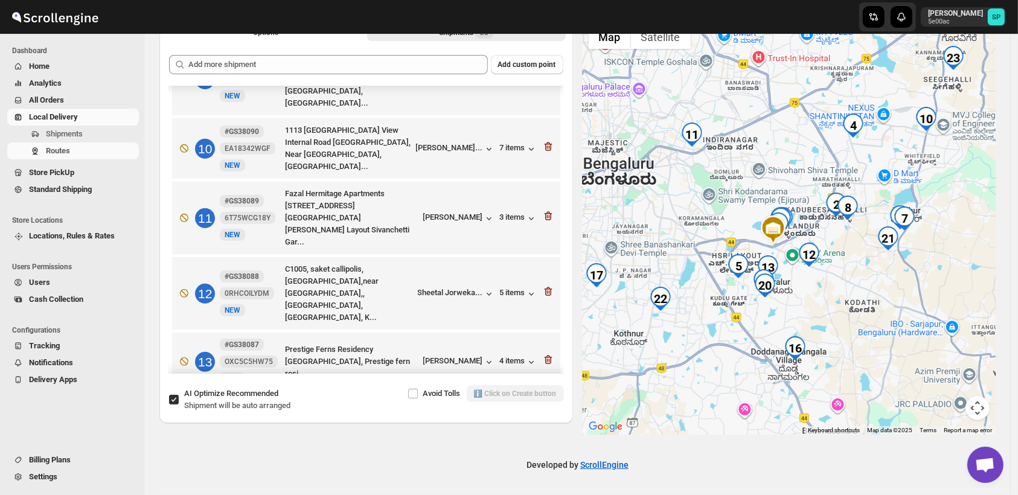
scroll to position [536, 0]
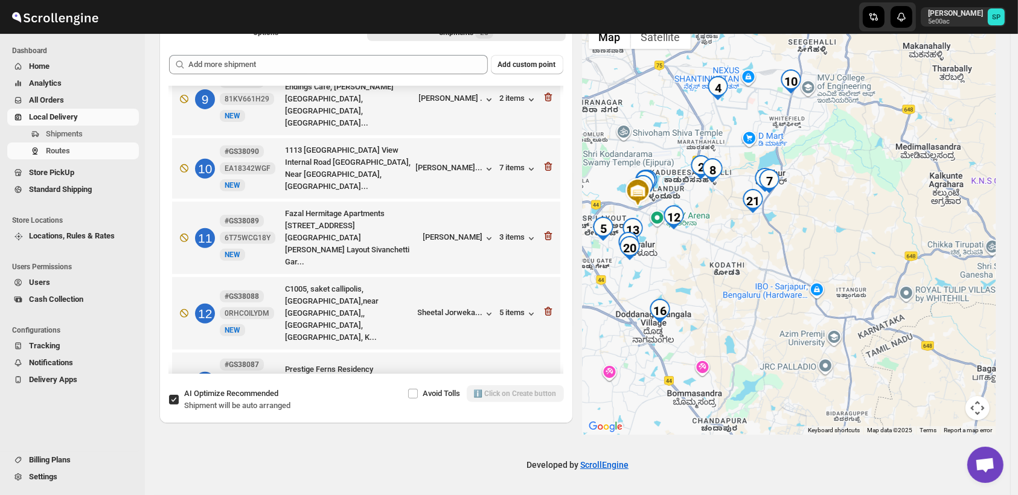
drag, startPoint x: 865, startPoint y: 286, endPoint x: 621, endPoint y: 269, distance: 244.6
click at [621, 269] on div at bounding box center [790, 227] width 414 height 416
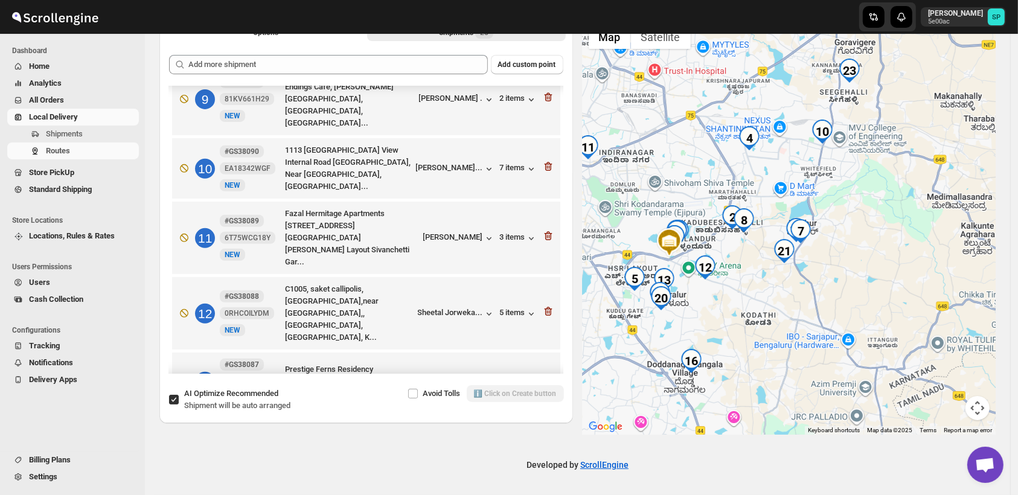
drag, startPoint x: 758, startPoint y: 287, endPoint x: 800, endPoint y: 354, distance: 78.4
click at [800, 354] on div at bounding box center [790, 227] width 414 height 416
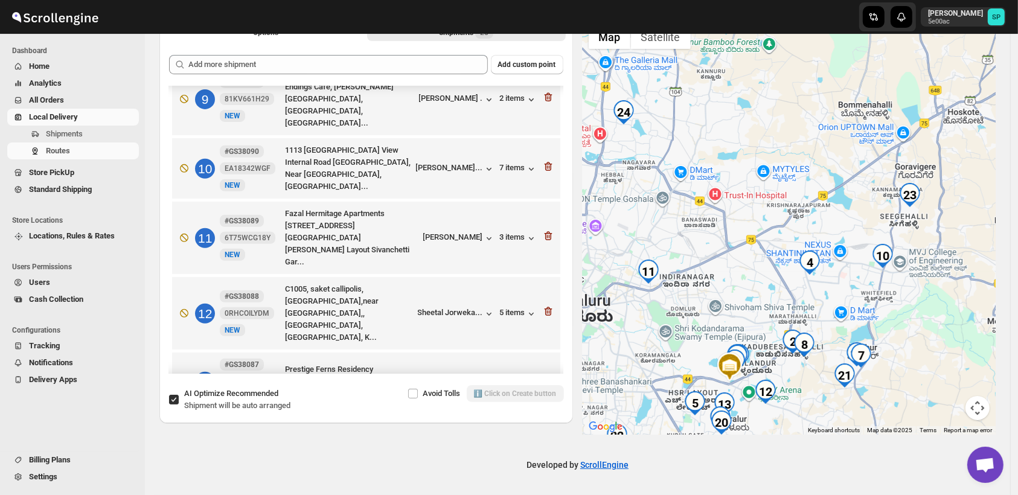
drag, startPoint x: 861, startPoint y: 244, endPoint x: 913, endPoint y: 362, distance: 128.9
click at [913, 362] on div at bounding box center [790, 227] width 414 height 416
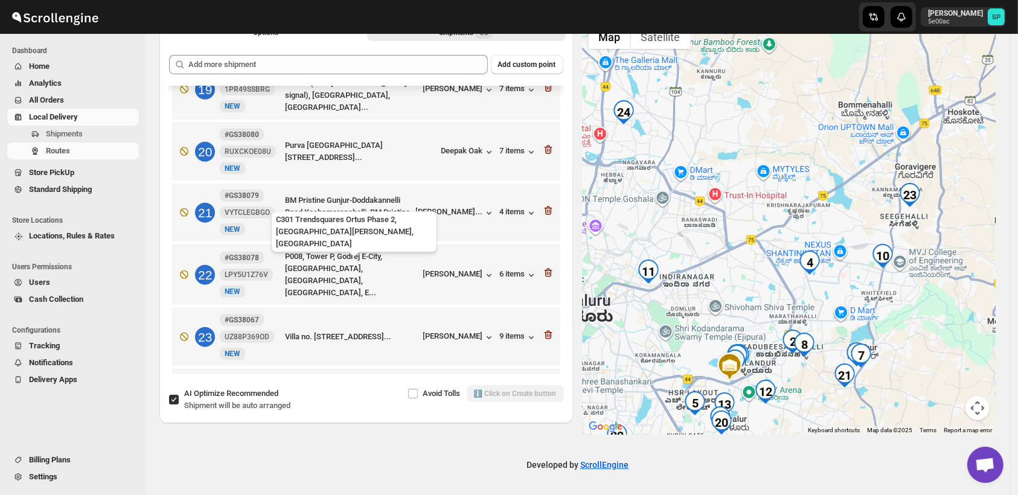
scroll to position [1253, 0]
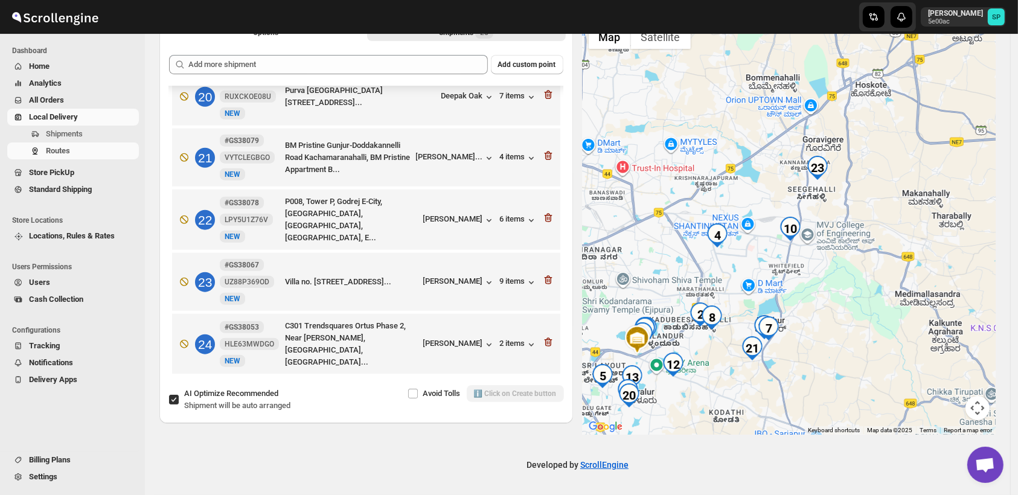
drag, startPoint x: 838, startPoint y: 295, endPoint x: 748, endPoint y: 269, distance: 93.1
click at [748, 269] on div at bounding box center [790, 227] width 414 height 416
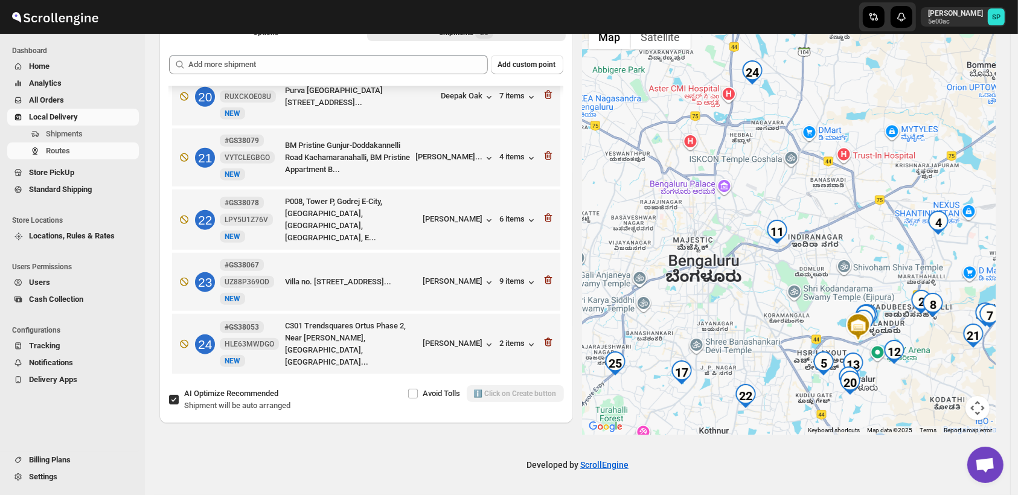
drag, startPoint x: 640, startPoint y: 278, endPoint x: 862, endPoint y: 264, distance: 223.3
click at [862, 264] on div at bounding box center [790, 227] width 414 height 416
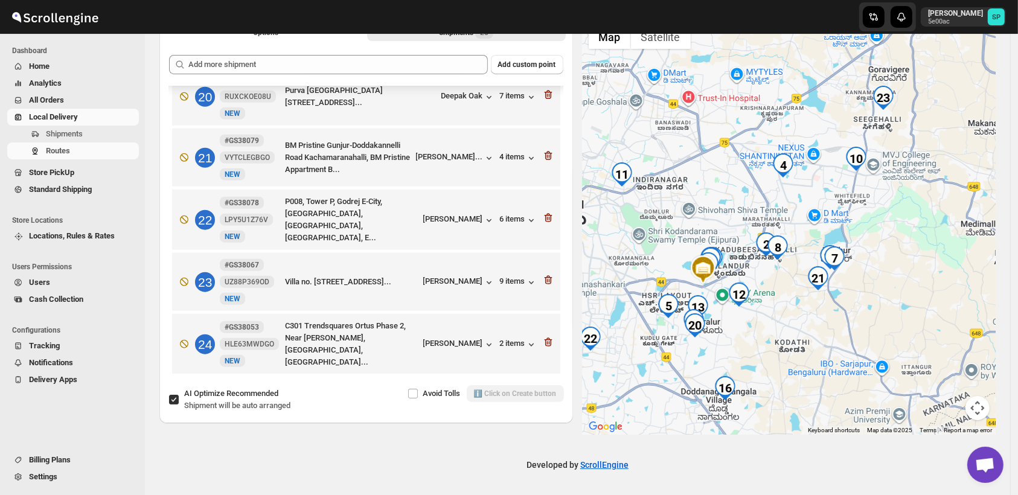
drag, startPoint x: 829, startPoint y: 258, endPoint x: 794, endPoint y: 283, distance: 42.9
click at [671, 200] on div at bounding box center [790, 227] width 414 height 416
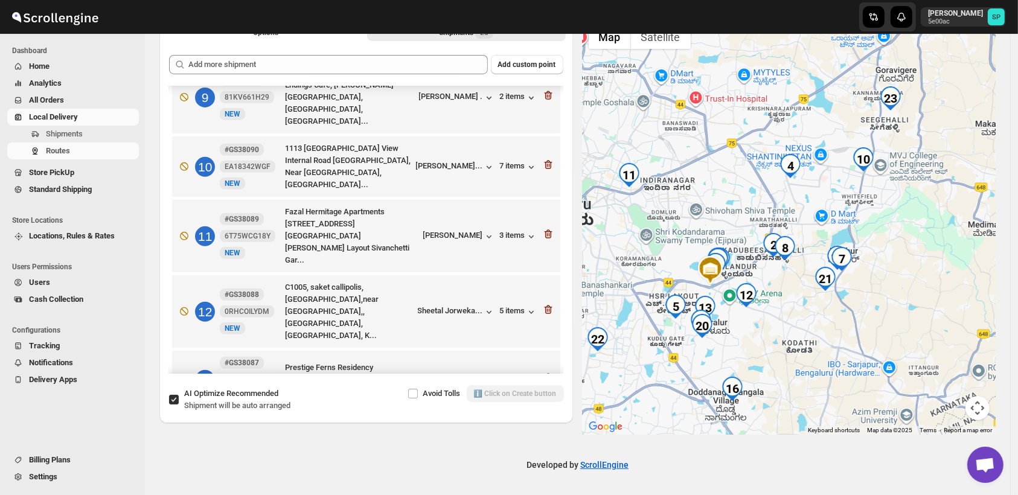
scroll to position [515, 0]
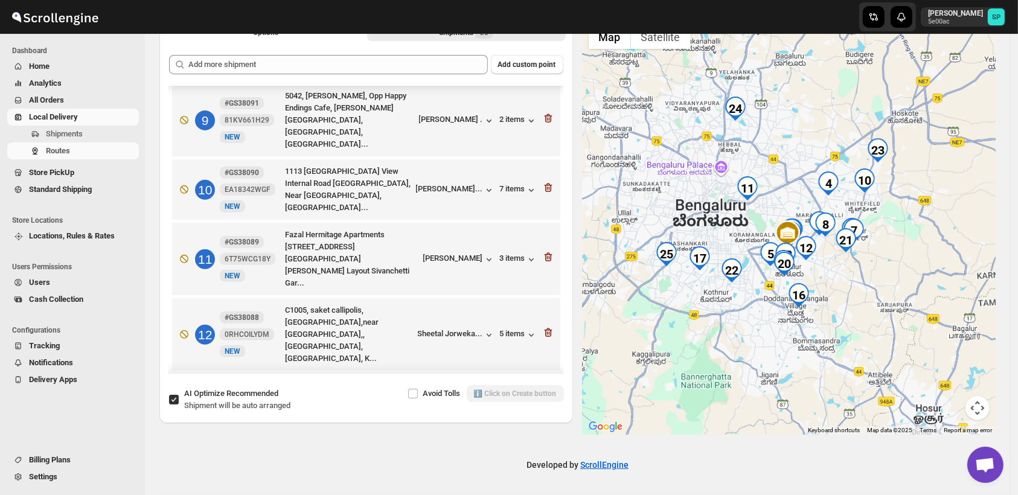
drag, startPoint x: 890, startPoint y: 187, endPoint x: 886, endPoint y: 234, distance: 47.8
click at [886, 234] on div at bounding box center [790, 227] width 414 height 416
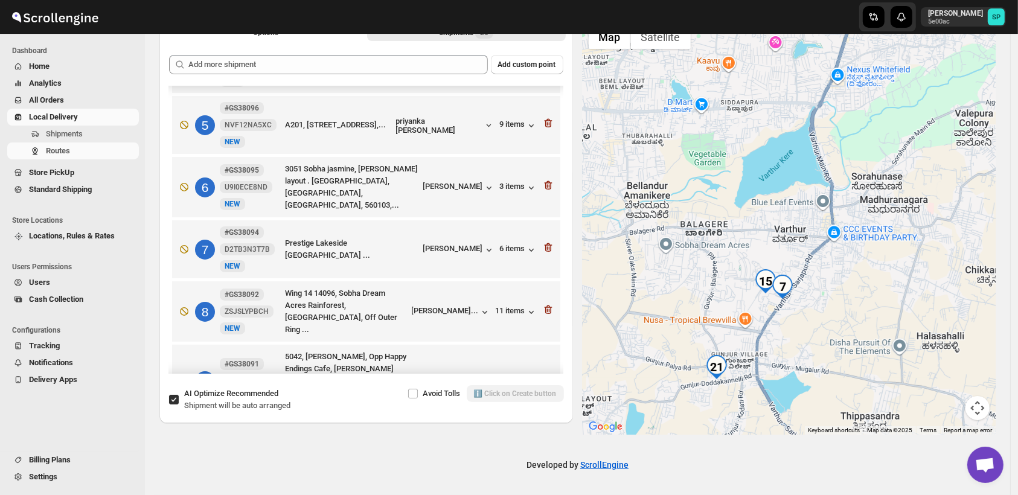
scroll to position [246, 0]
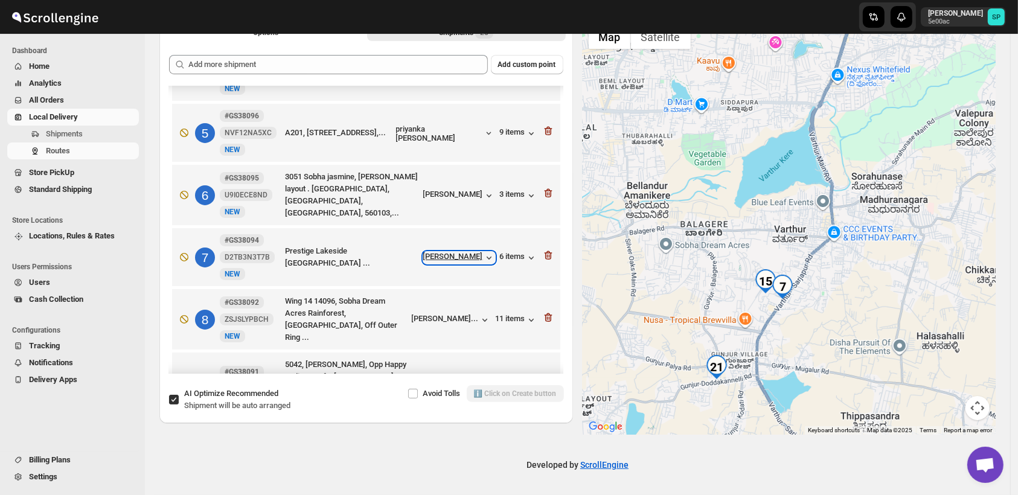
click at [470, 252] on div "[PERSON_NAME]" at bounding box center [459, 258] width 72 height 12
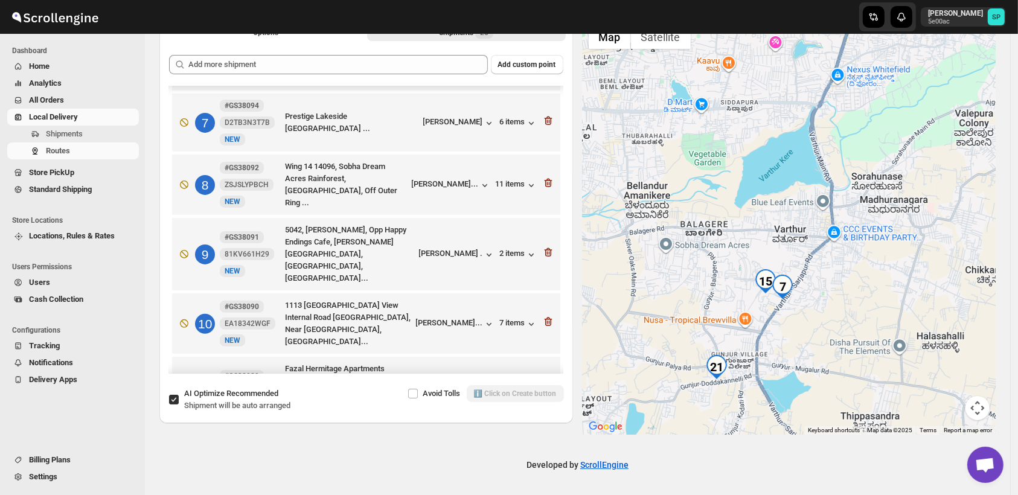
scroll to position [314, 0]
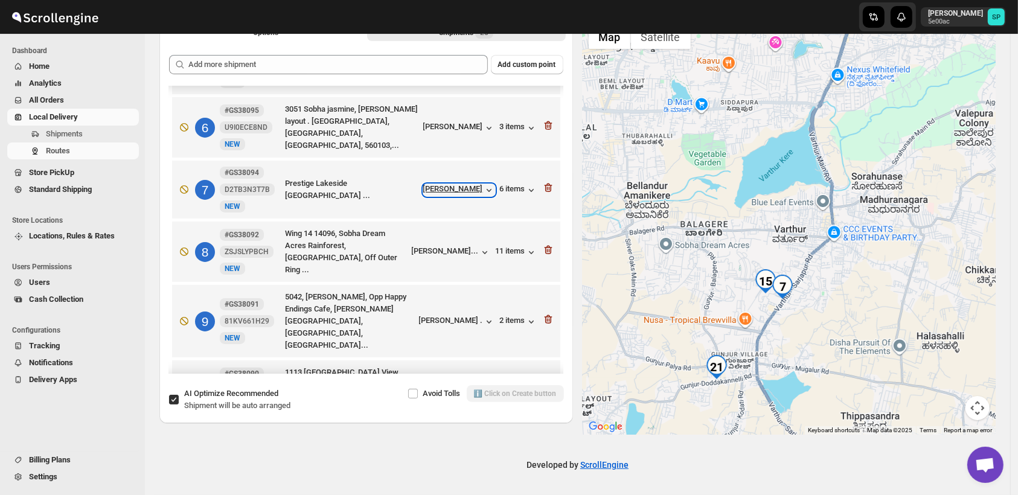
click at [452, 184] on div "[PERSON_NAME]" at bounding box center [459, 190] width 72 height 12
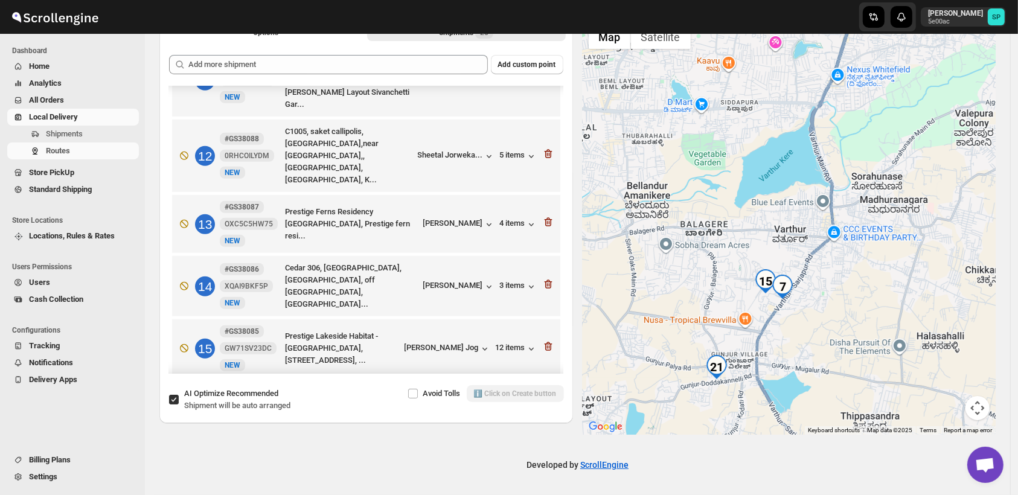
scroll to position [716, 0]
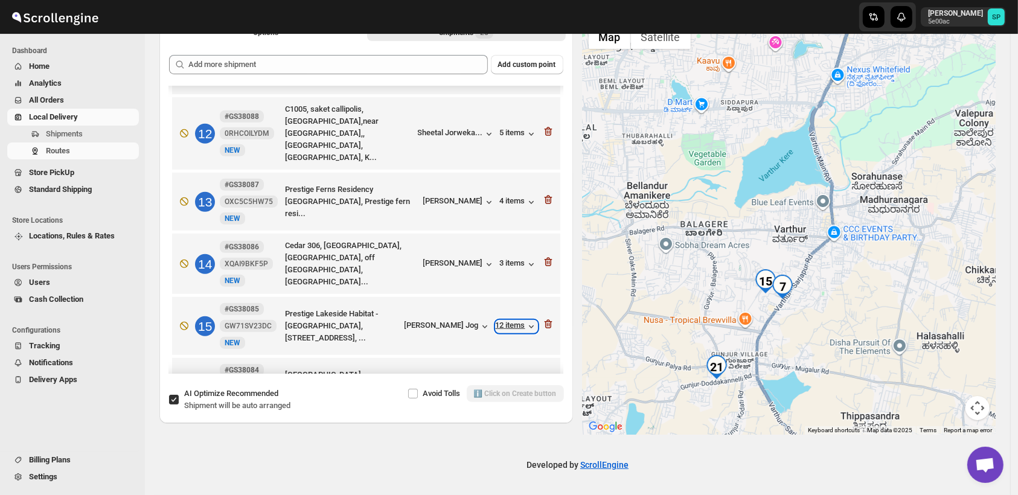
click at [505, 321] on div "12 items" at bounding box center [517, 327] width 42 height 12
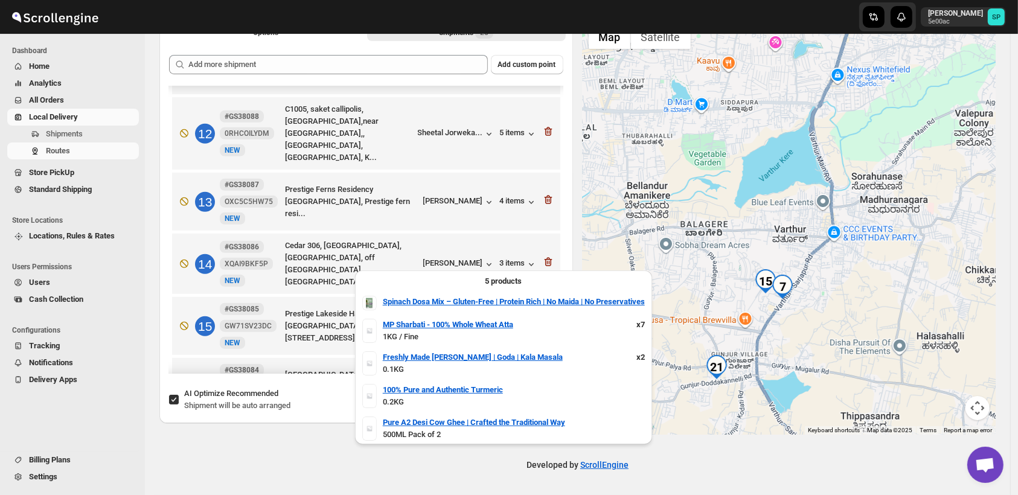
click at [505, 321] on div "12 items" at bounding box center [517, 327] width 42 height 12
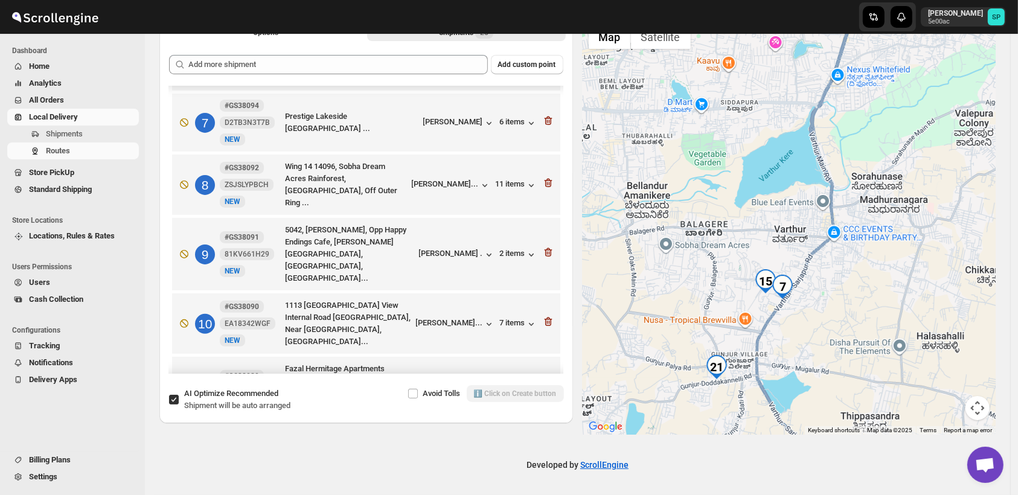
scroll to position [314, 0]
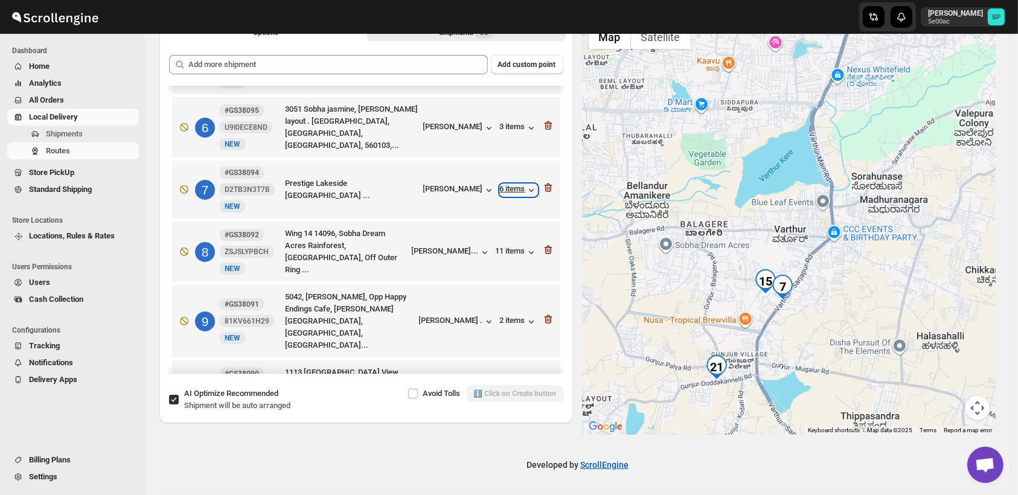
click at [510, 184] on div "6 items" at bounding box center [518, 190] width 37 height 12
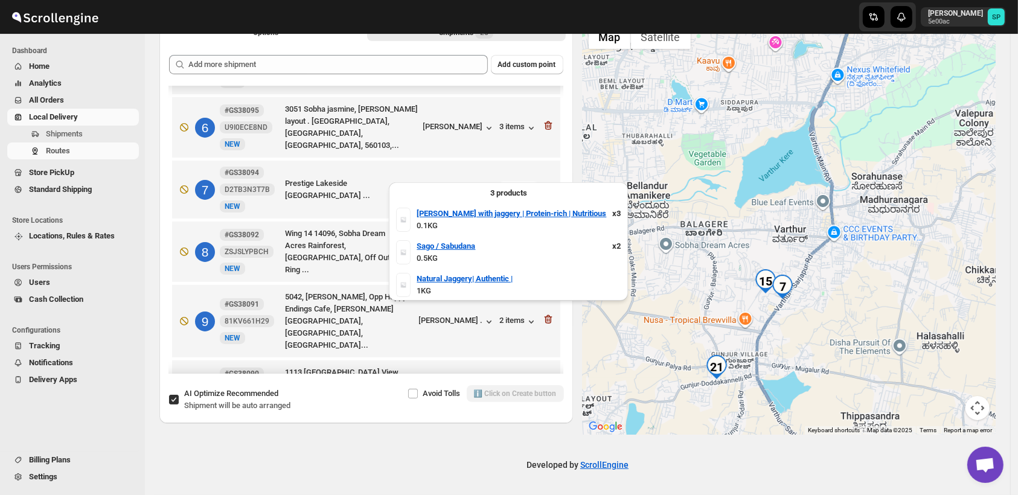
click at [510, 184] on div "6 items" at bounding box center [518, 190] width 37 height 12
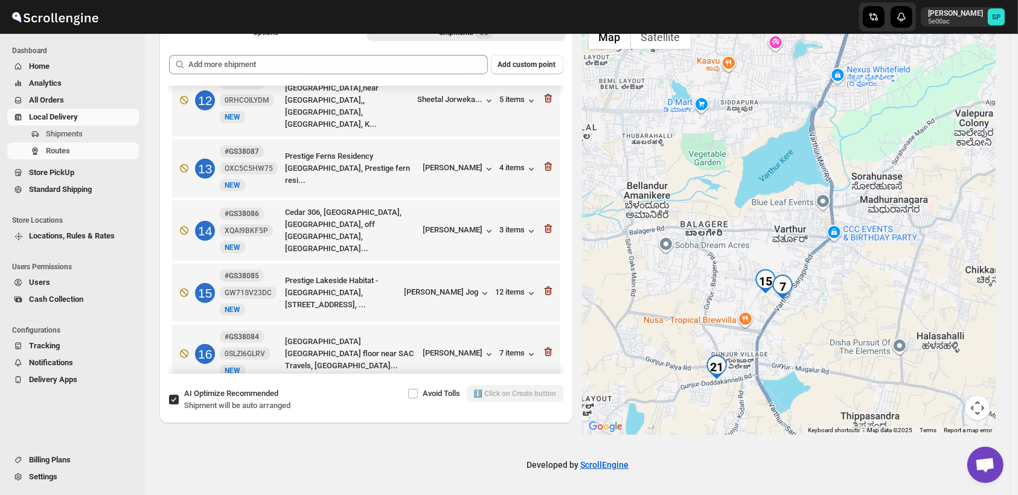
scroll to position [783, 0]
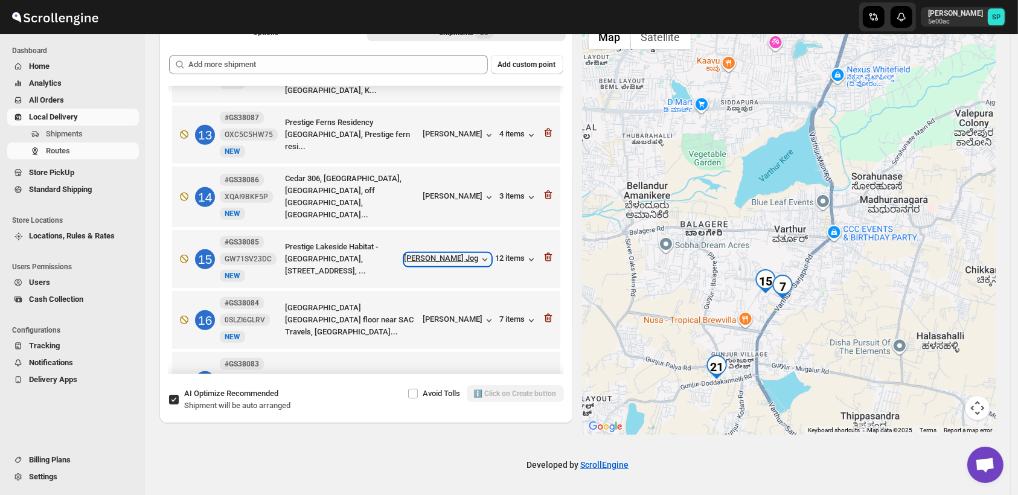
click at [467, 254] on div "[PERSON_NAME] Jog" at bounding box center [448, 260] width 86 height 12
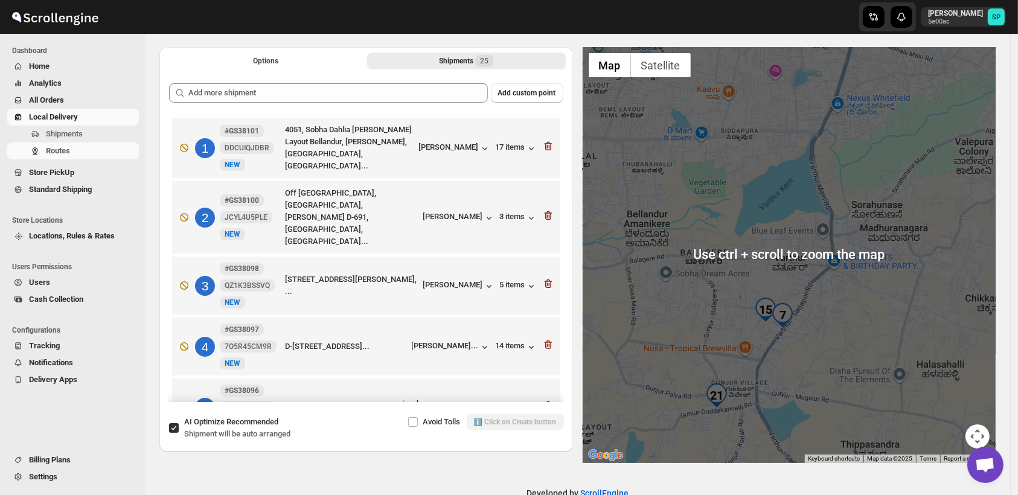
scroll to position [67, 0]
